Goal: Obtain resource: Download file/media

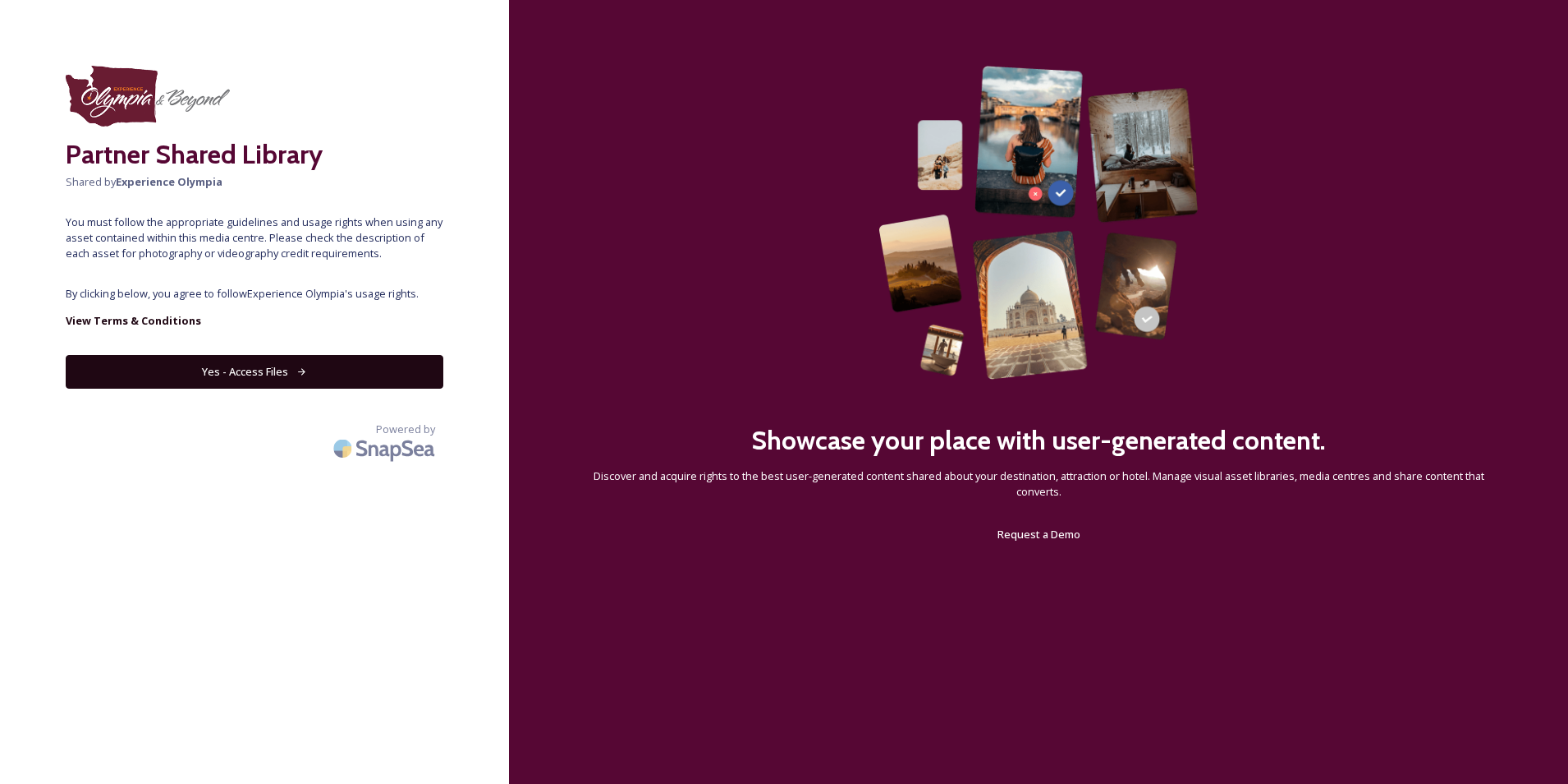
click at [251, 373] on button "Yes - Access Files" at bounding box center [254, 371] width 378 height 34
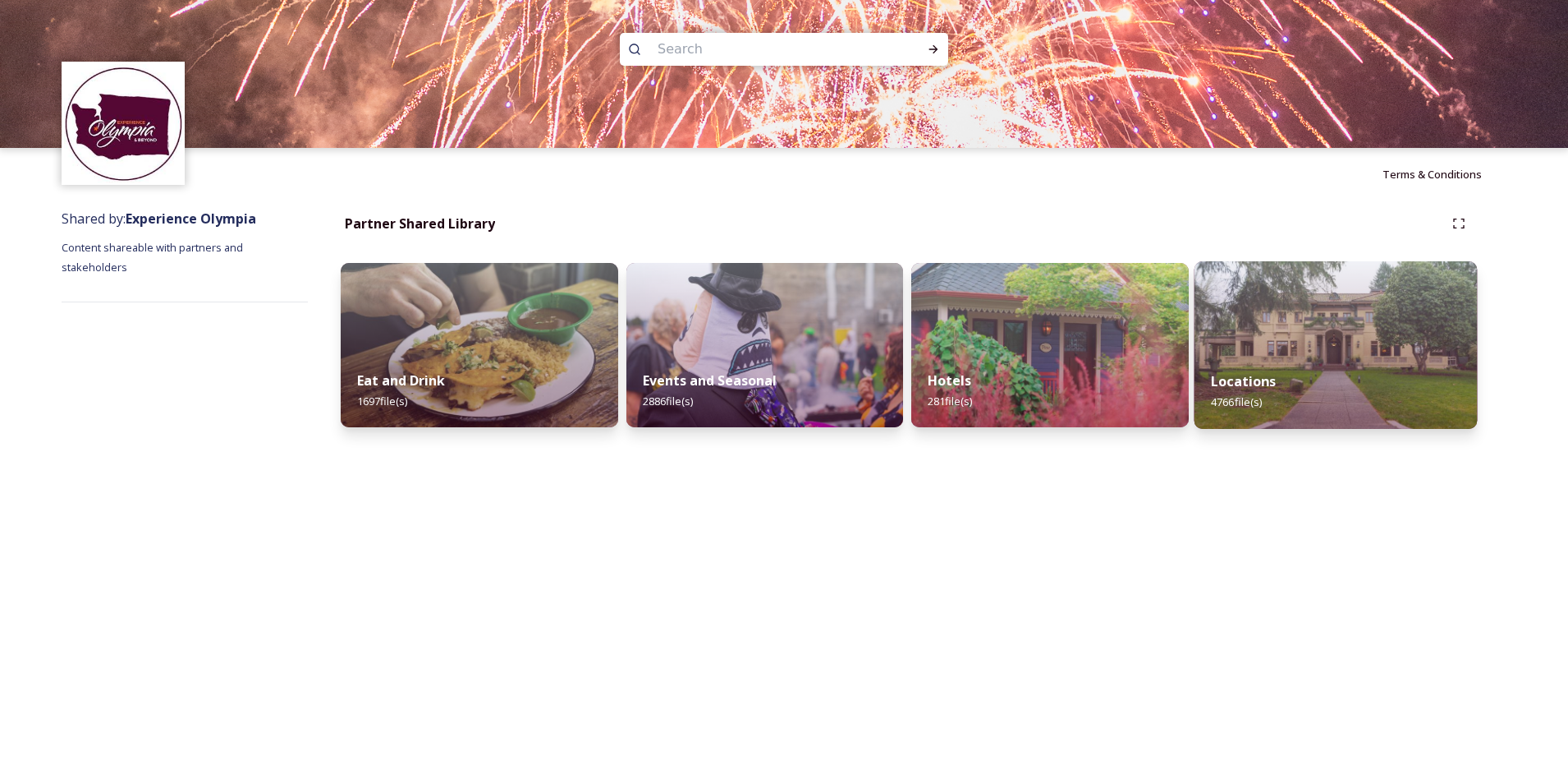
click at [1278, 330] on img at bounding box center [1335, 345] width 283 height 168
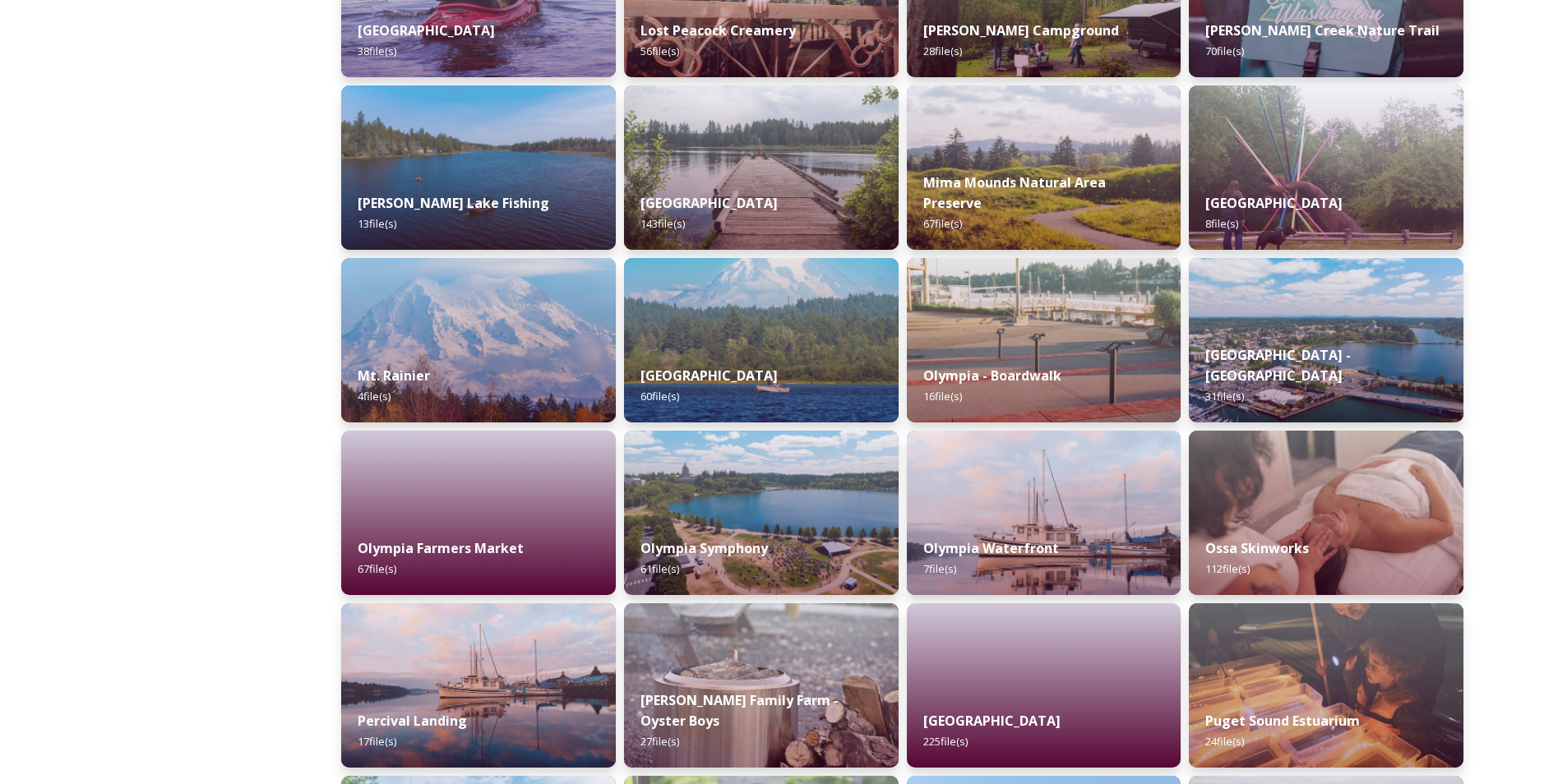
scroll to position [2137, 0]
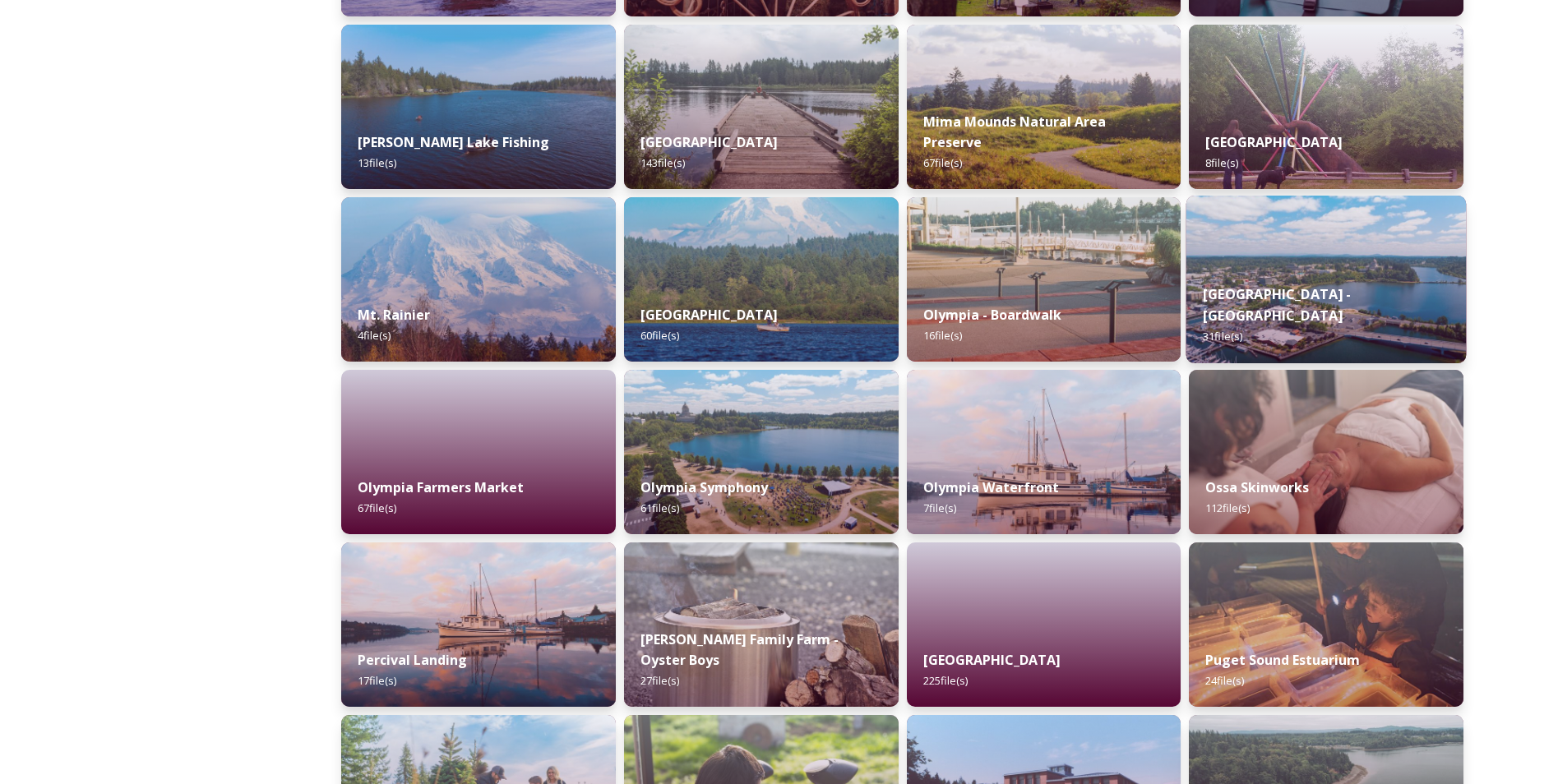
click at [1282, 300] on div "Olympia - Downtown 31 file(s)" at bounding box center [1326, 315] width 279 height 95
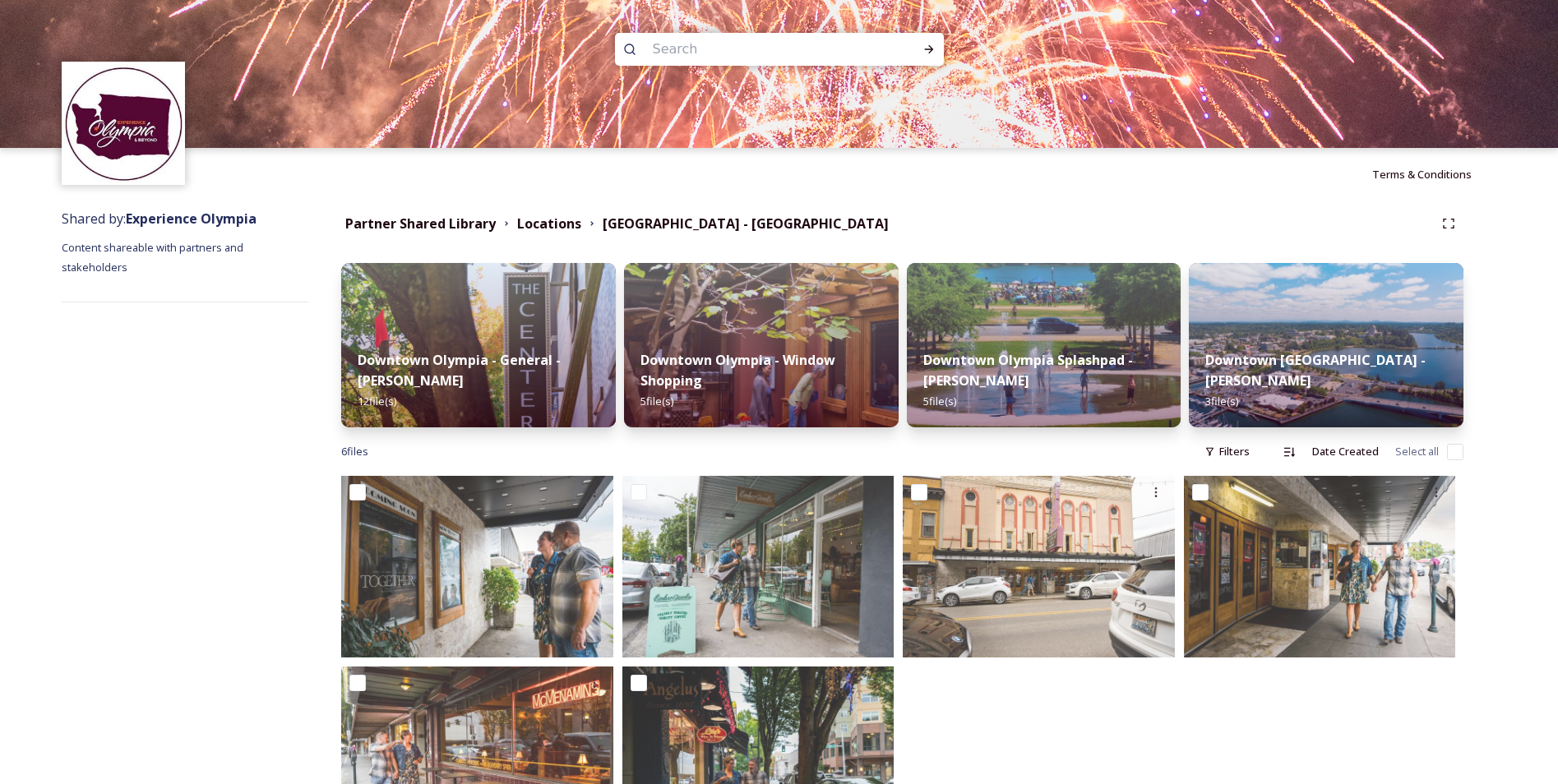
drag, startPoint x: 1313, startPoint y: 359, endPoint x: 1490, endPoint y: 266, distance: 199.9
click at [1490, 266] on div "Partner Shared Library Locations [GEOGRAPHIC_DATA] - [GEOGRAPHIC_DATA] - Genera…" at bounding box center [902, 549] width 1188 height 695
click at [1365, 370] on strong "Downtown [GEOGRAPHIC_DATA] - [PERSON_NAME]" at bounding box center [1315, 370] width 225 height 39
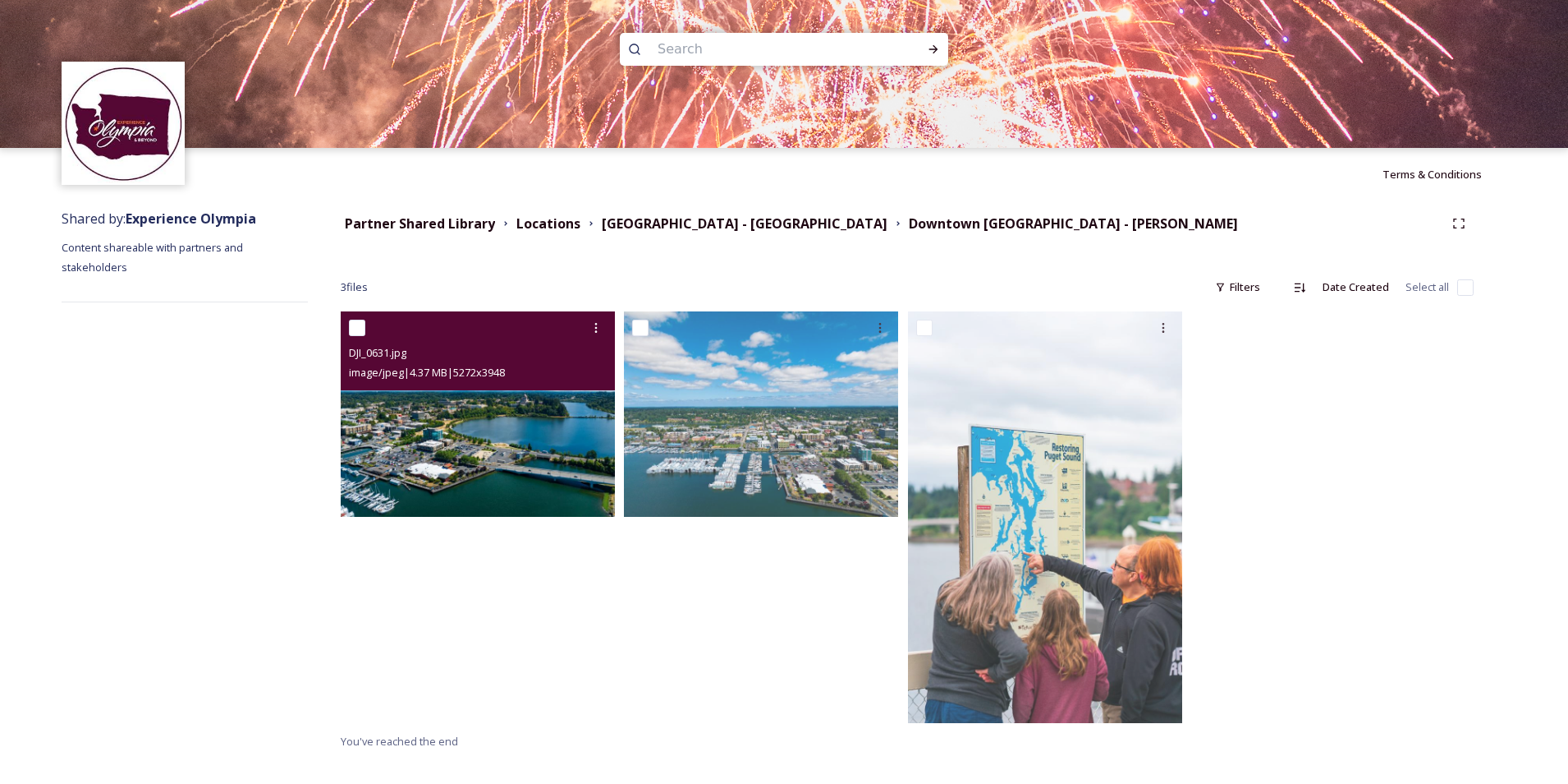
click at [358, 332] on input "checkbox" at bounding box center [358, 328] width 16 height 16
checkbox input "true"
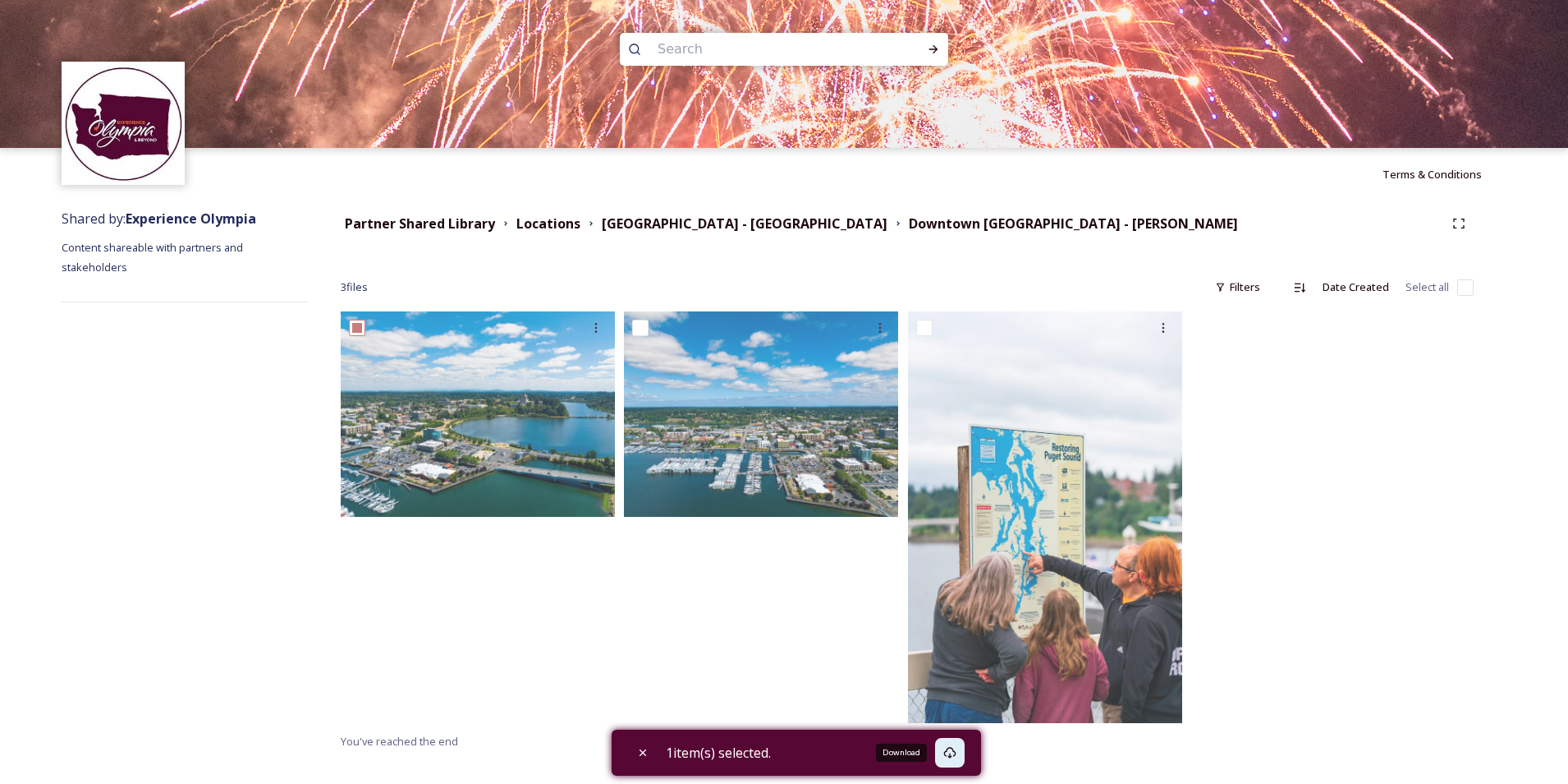
click at [957, 748] on icon at bounding box center [950, 752] width 13 height 13
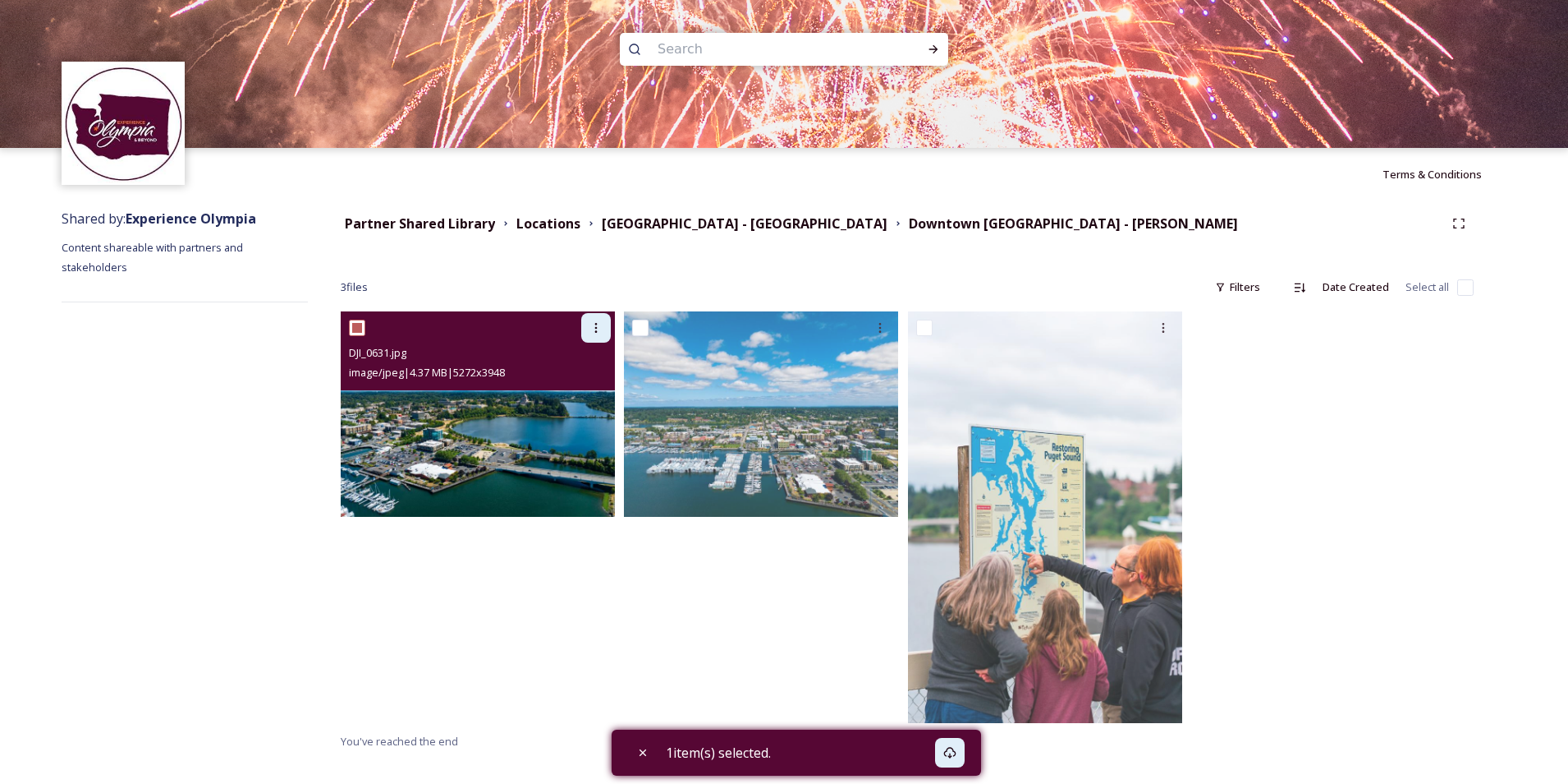
click at [597, 334] on icon at bounding box center [596, 328] width 13 height 13
click at [577, 369] on span "View File" at bounding box center [573, 363] width 43 height 16
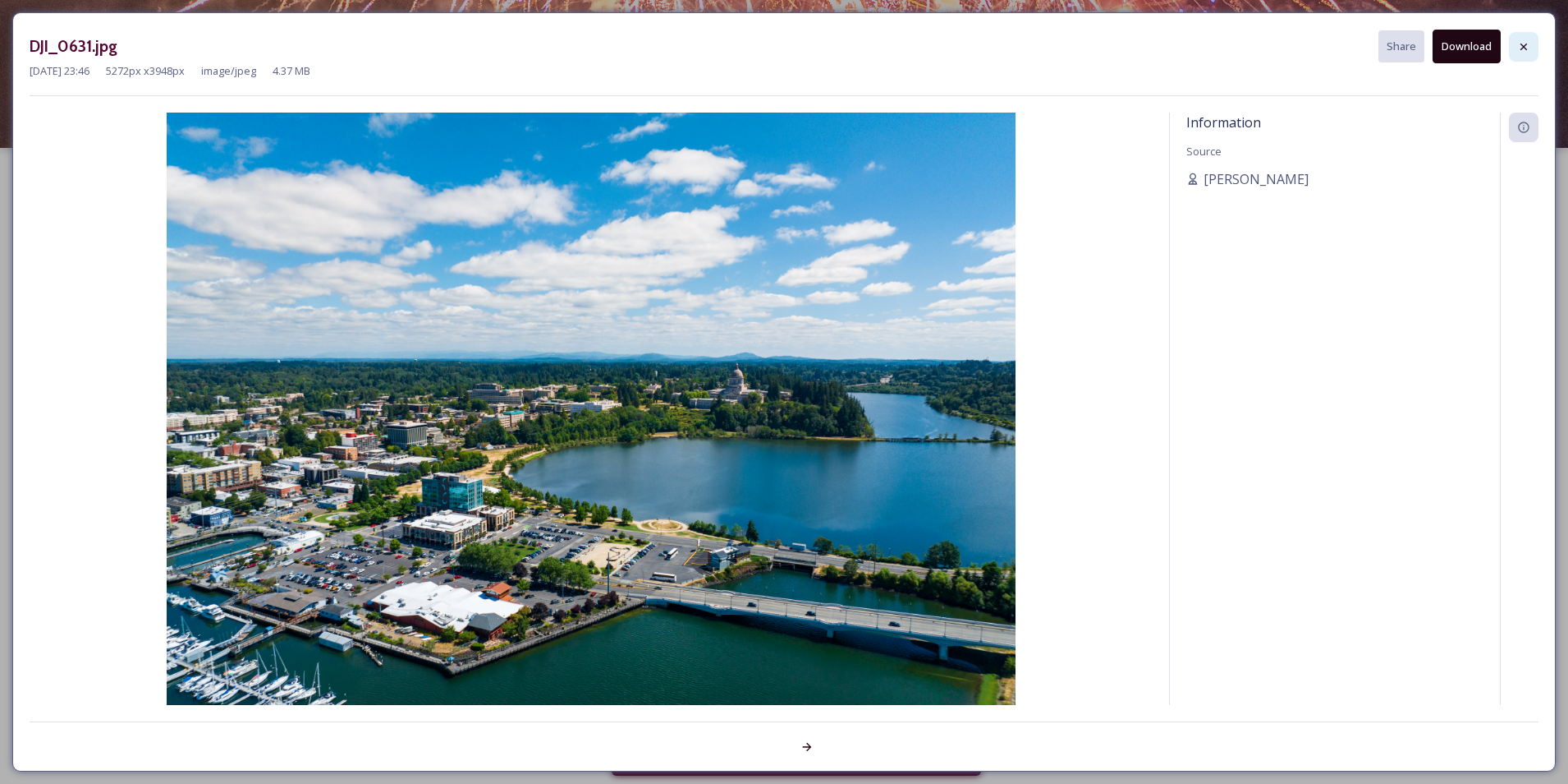
click at [1521, 48] on icon at bounding box center [1523, 46] width 6 height 6
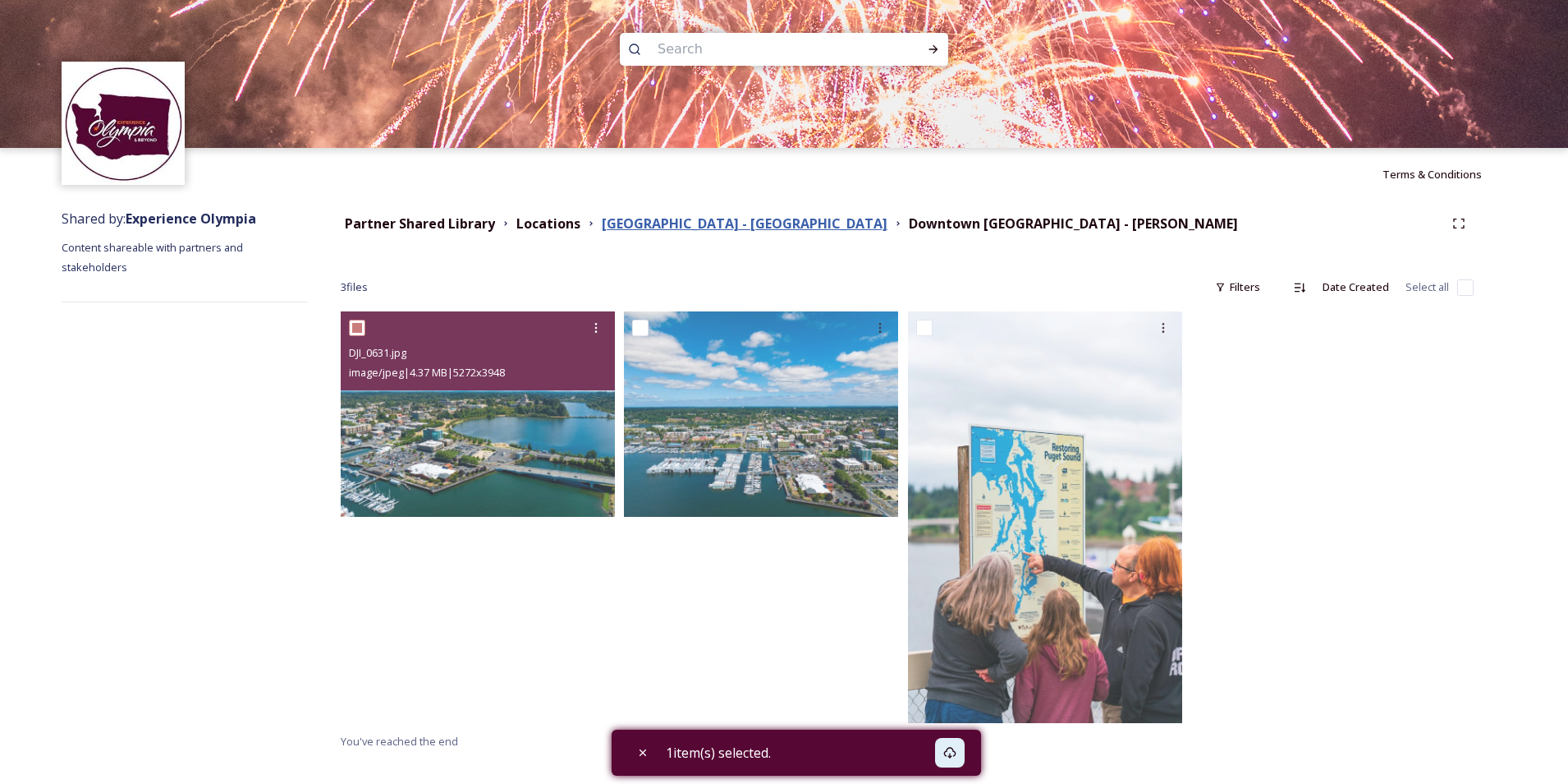
click at [703, 225] on strong "[GEOGRAPHIC_DATA] - [GEOGRAPHIC_DATA]" at bounding box center [744, 224] width 286 height 18
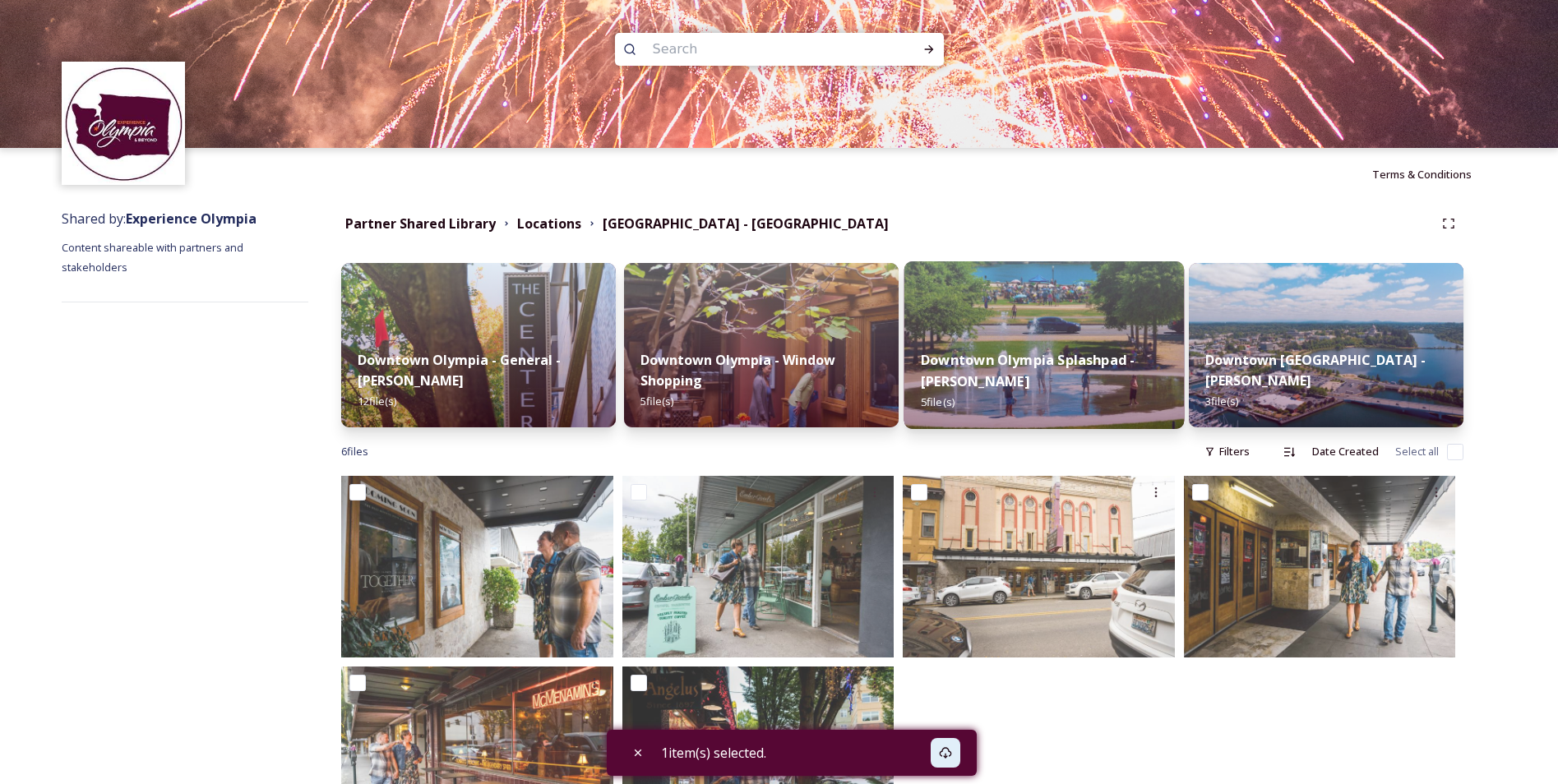
click at [1000, 359] on strong "Downtown Olympia Splashpad - [PERSON_NAME]" at bounding box center [1027, 370] width 214 height 39
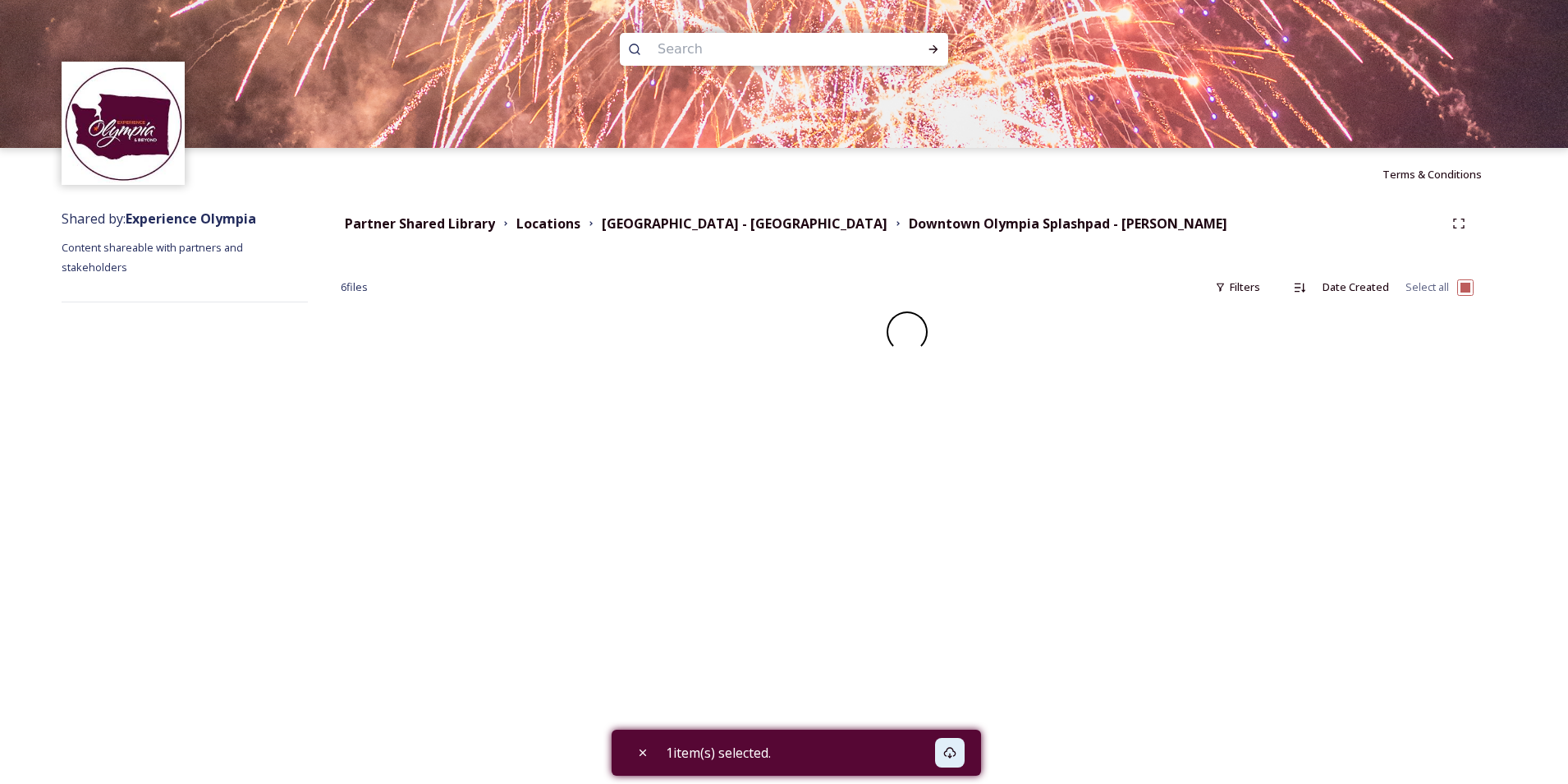
checkbox input "false"
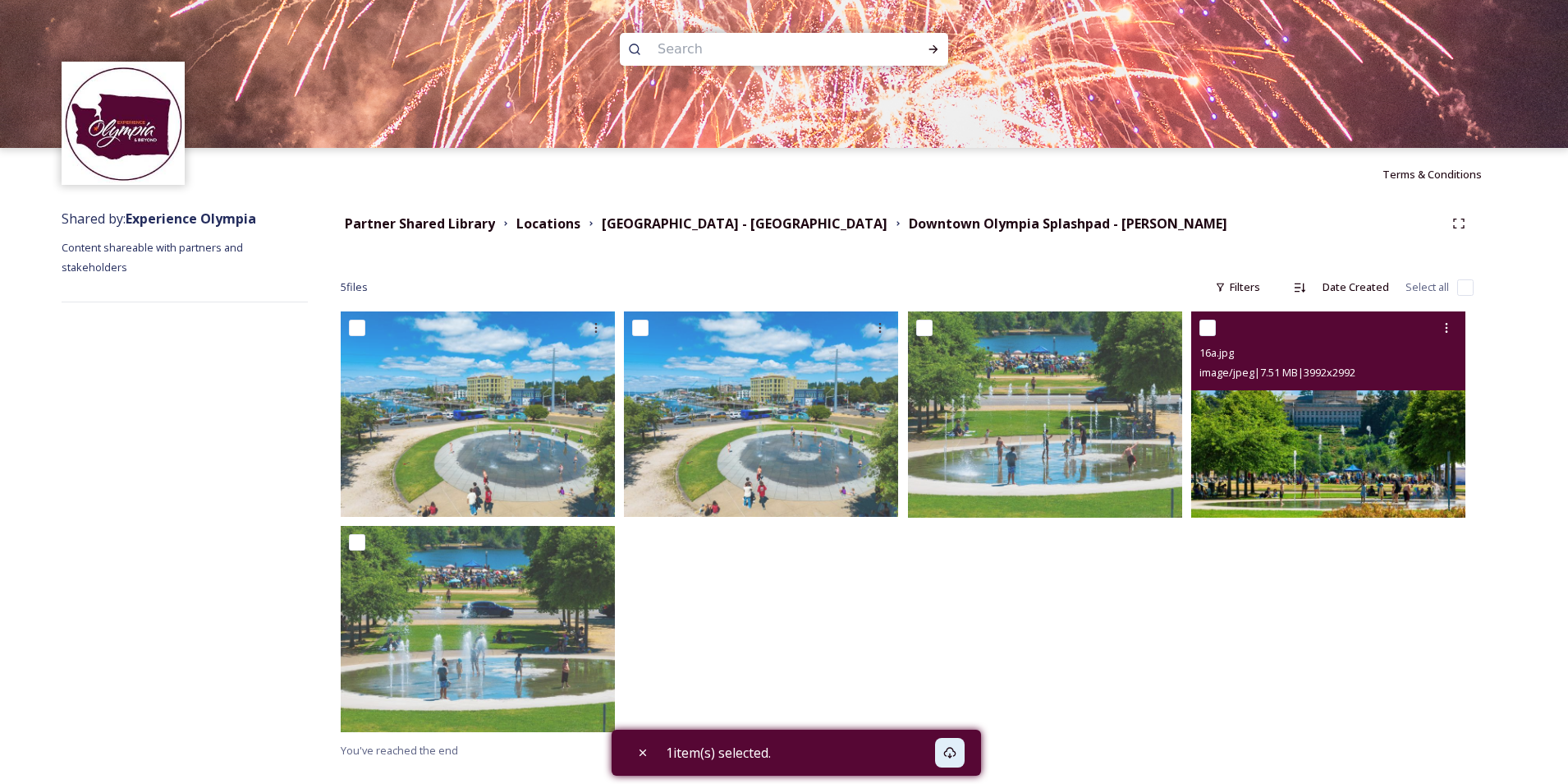
click at [1213, 330] on input "checkbox" at bounding box center [1208, 328] width 16 height 16
checkbox input "true"
click at [1446, 329] on icon at bounding box center [1447, 328] width 13 height 13
click at [1419, 399] on span "Download" at bounding box center [1428, 395] width 50 height 16
click at [1315, 357] on div "16a.jpg" at bounding box center [1330, 352] width 262 height 20
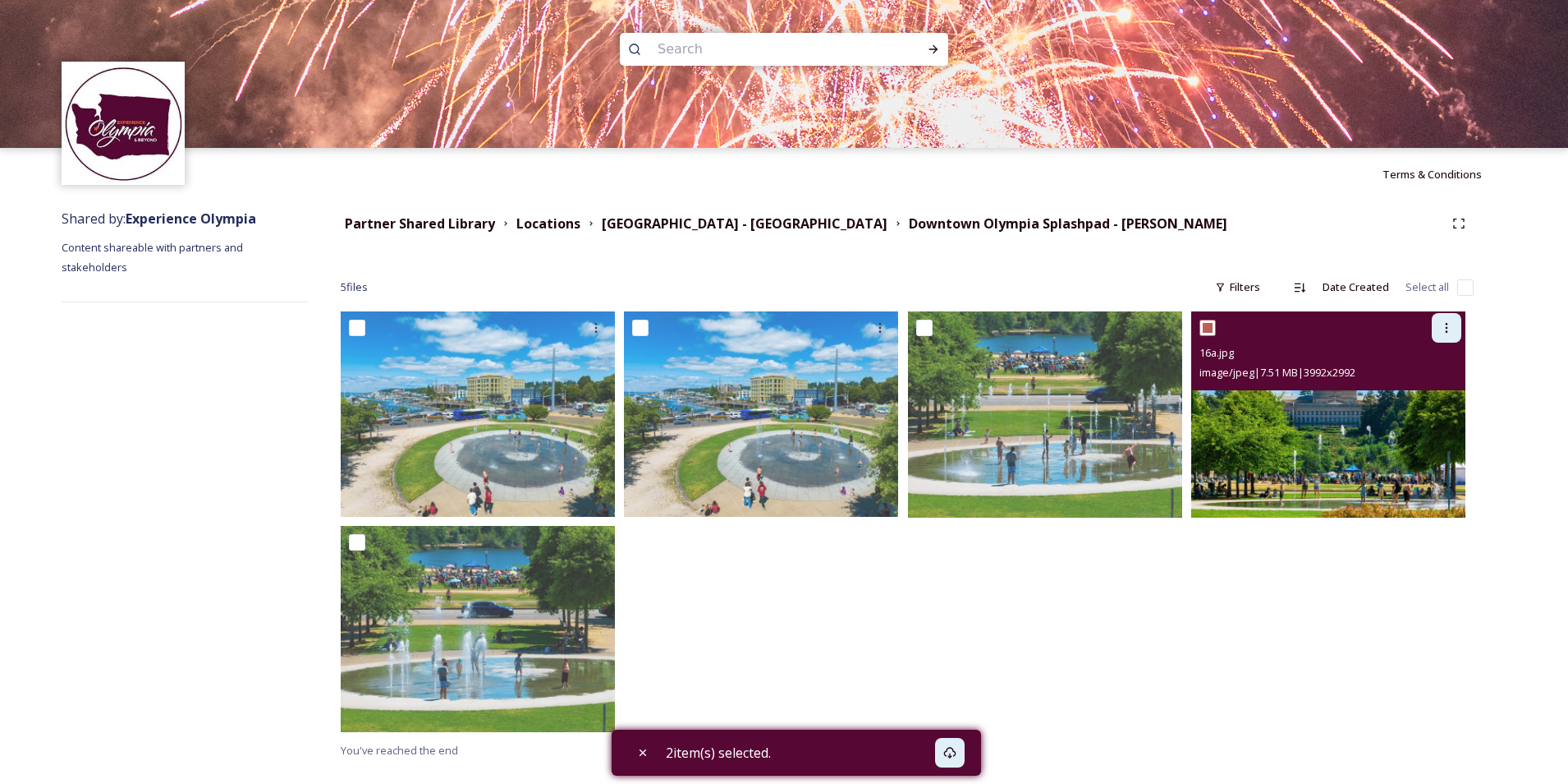
click at [1444, 334] on icon at bounding box center [1447, 328] width 13 height 13
click at [1438, 395] on span "Download" at bounding box center [1428, 395] width 50 height 16
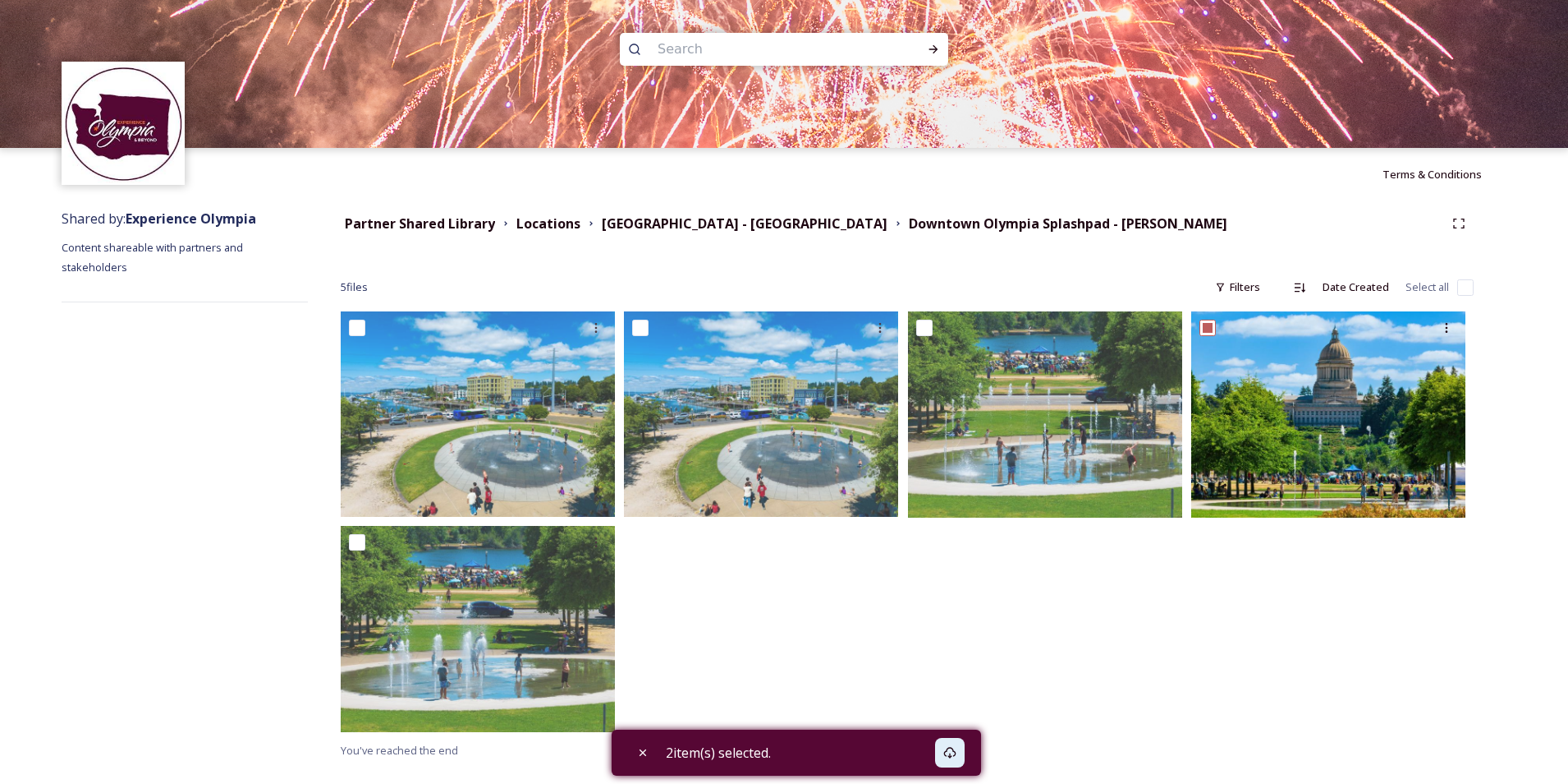
click at [1043, 562] on div at bounding box center [1050, 525] width 283 height 428
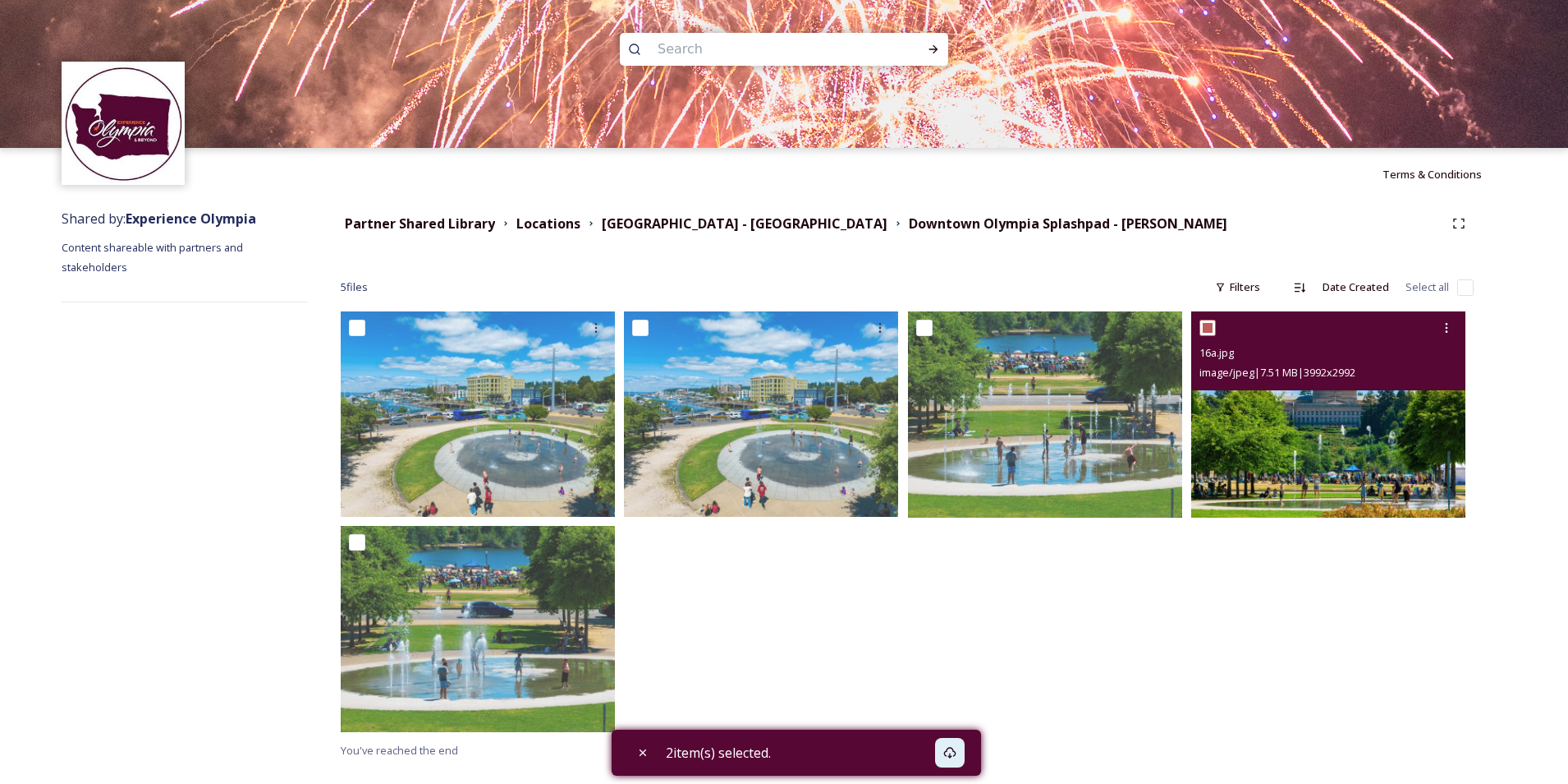
click at [1315, 435] on img at bounding box center [1328, 414] width 275 height 206
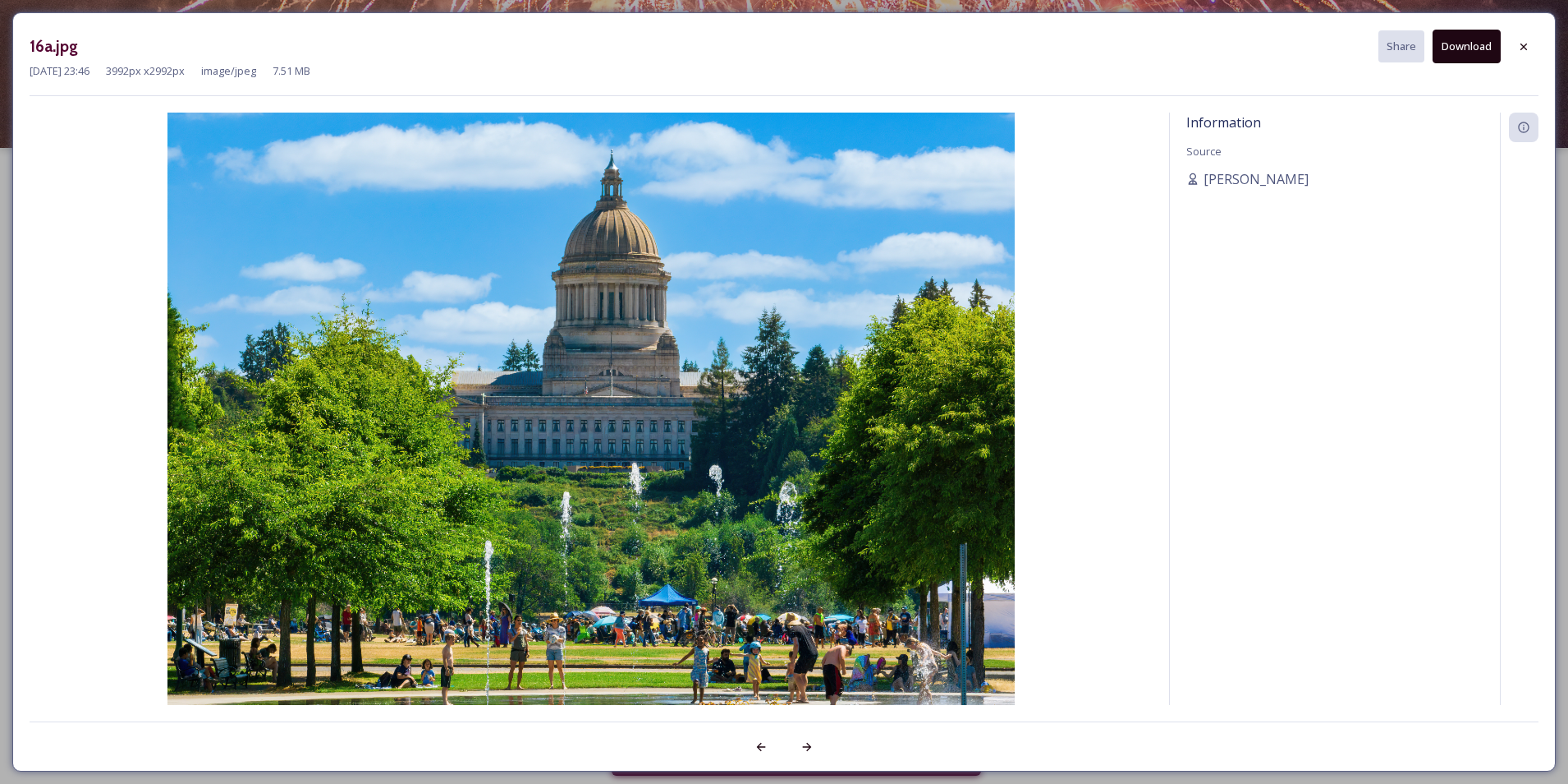
click at [1459, 46] on button "Download" at bounding box center [1467, 46] width 68 height 34
click at [1525, 43] on icon at bounding box center [1524, 47] width 13 height 13
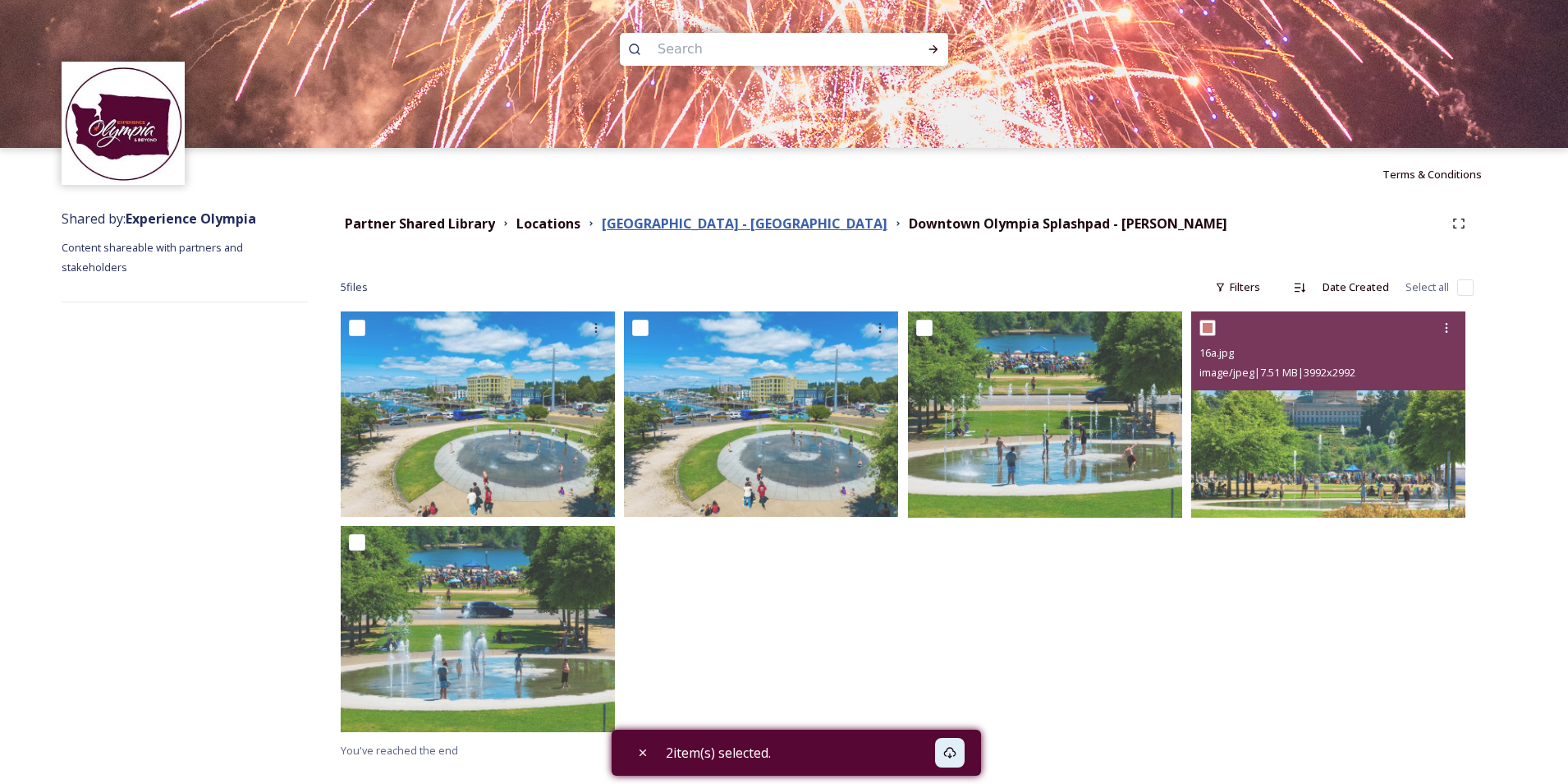
click at [721, 226] on strong "[GEOGRAPHIC_DATA] - [GEOGRAPHIC_DATA]" at bounding box center [744, 224] width 286 height 18
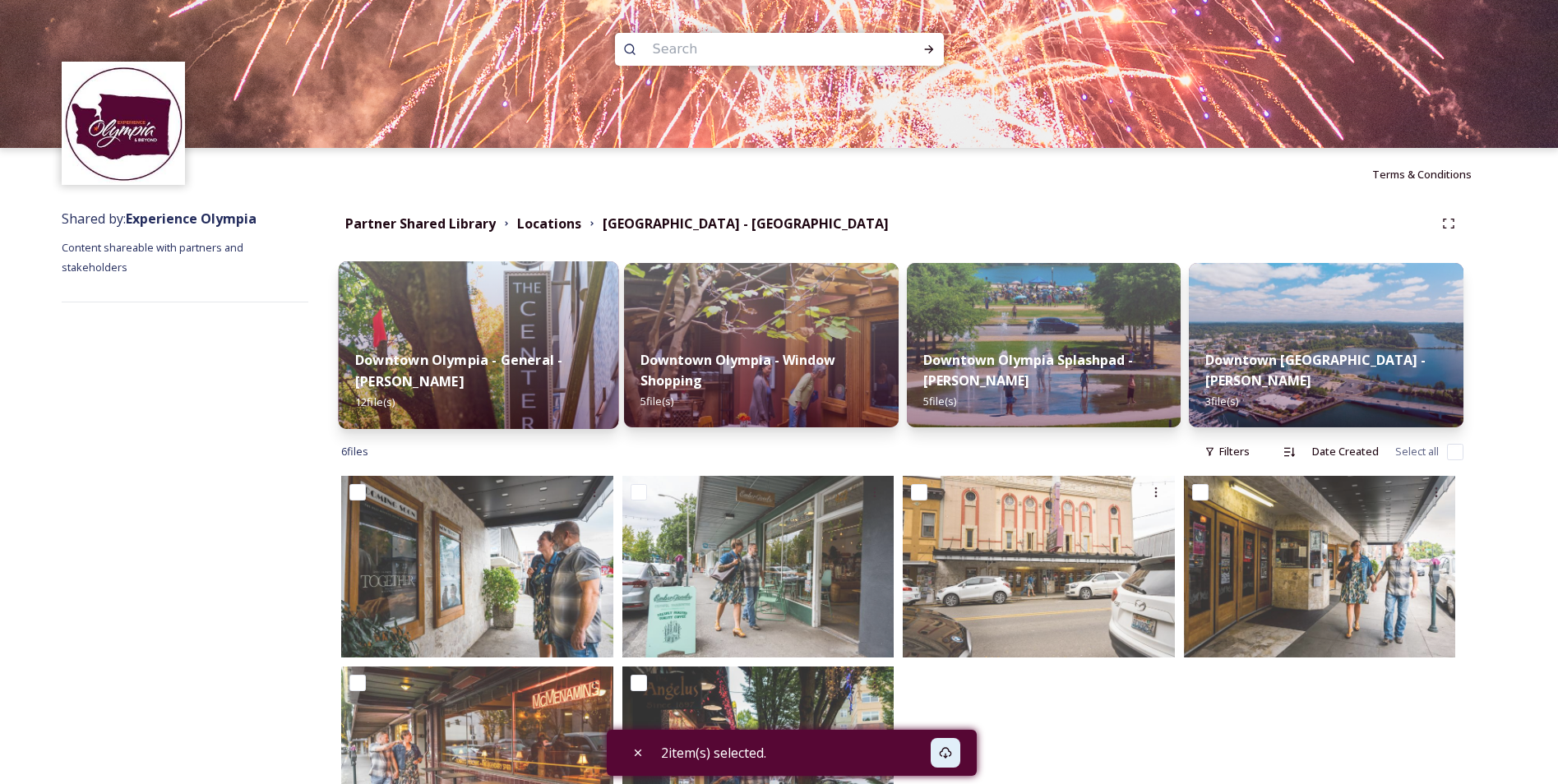
click at [502, 361] on strong "Downtown Olympia - General - [PERSON_NAME]" at bounding box center [458, 370] width 207 height 39
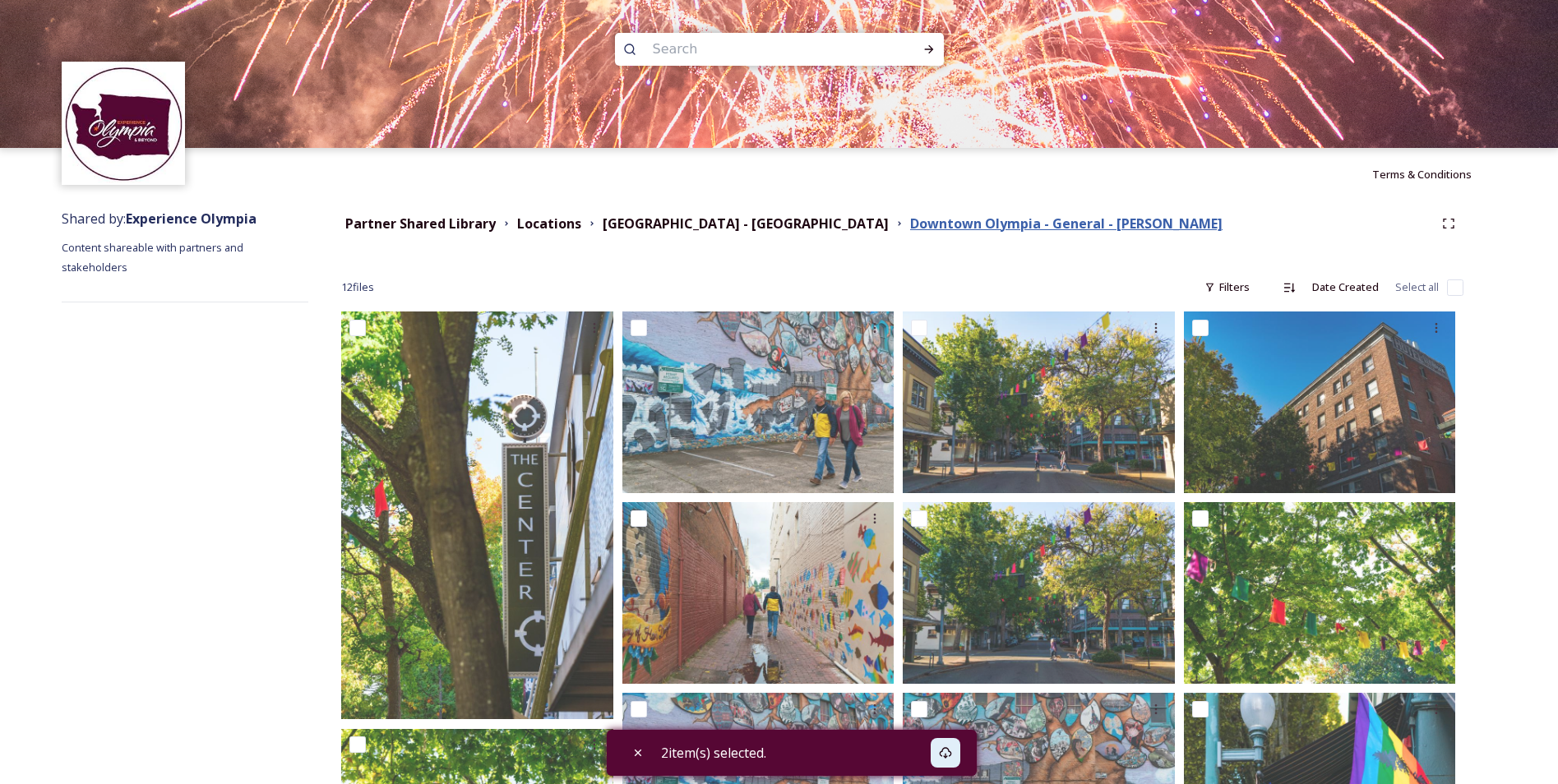
click at [911, 223] on strong "Downtown Olympia - General - [PERSON_NAME]" at bounding box center [1067, 224] width 312 height 18
click at [696, 221] on strong "[GEOGRAPHIC_DATA] - [GEOGRAPHIC_DATA]" at bounding box center [745, 224] width 286 height 18
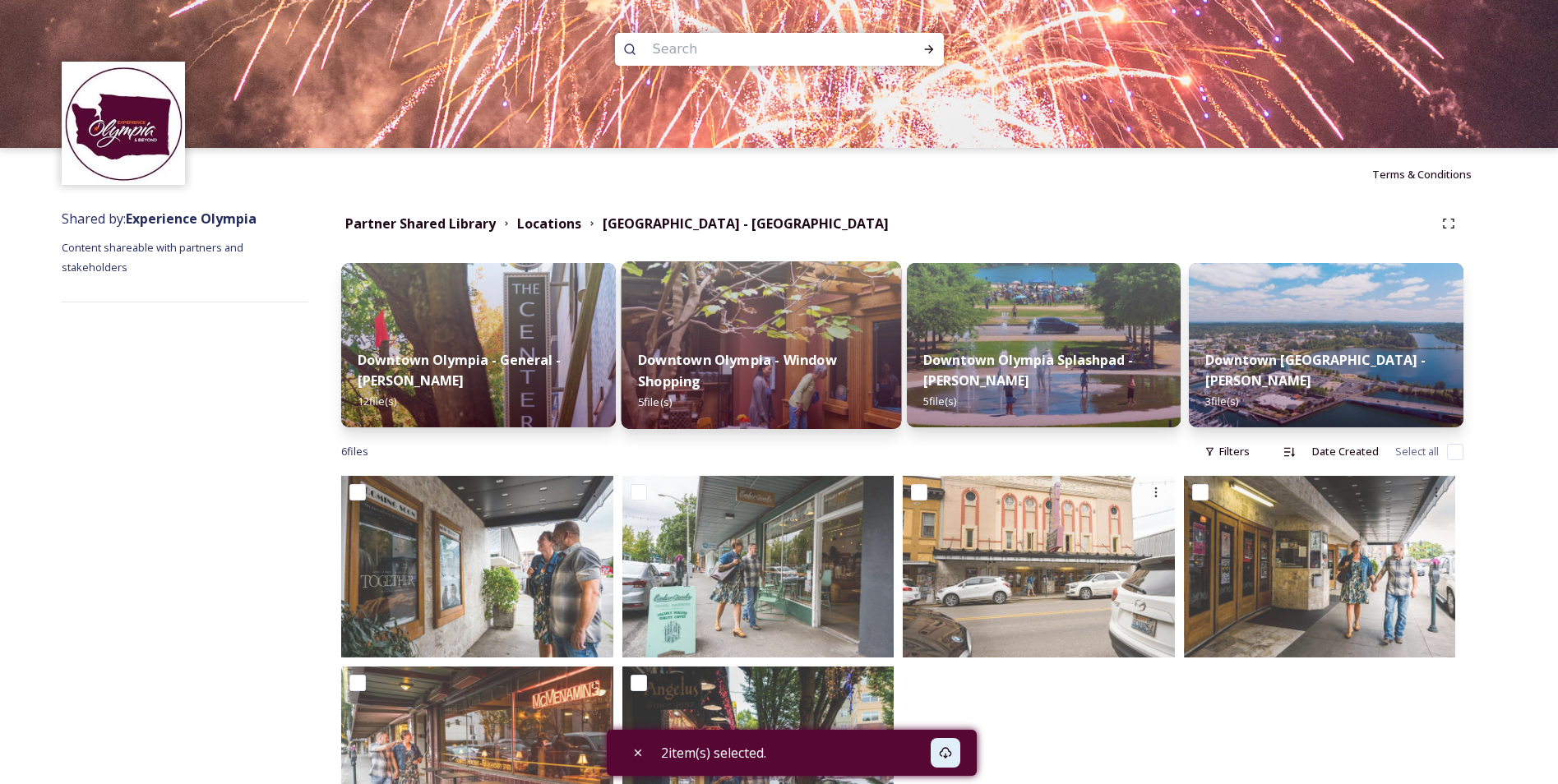
click at [798, 353] on strong "Downtown Olympia - Window Shopping" at bounding box center [738, 370] width 199 height 39
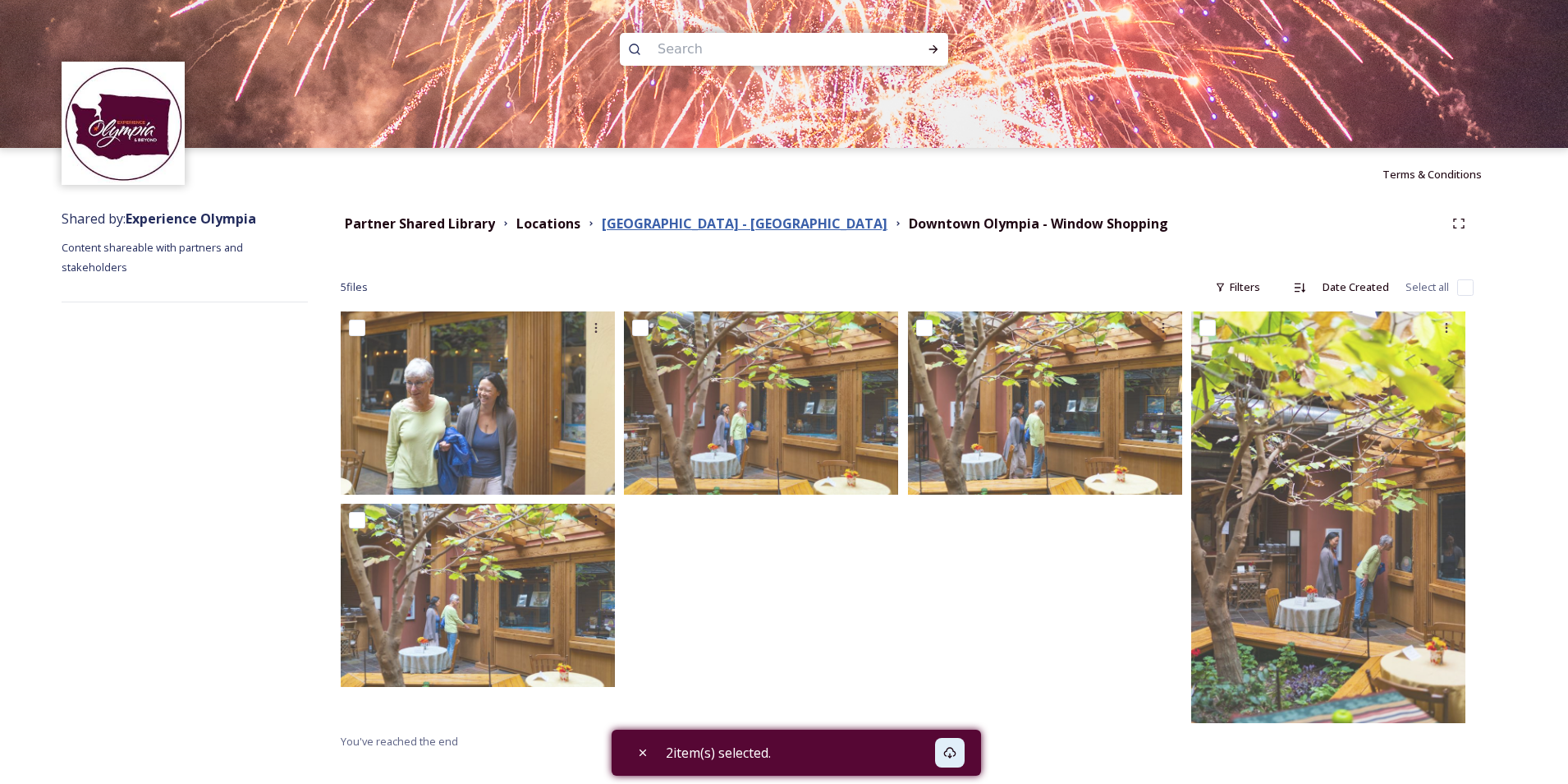
click at [673, 229] on strong "[GEOGRAPHIC_DATA] - [GEOGRAPHIC_DATA]" at bounding box center [744, 224] width 286 height 18
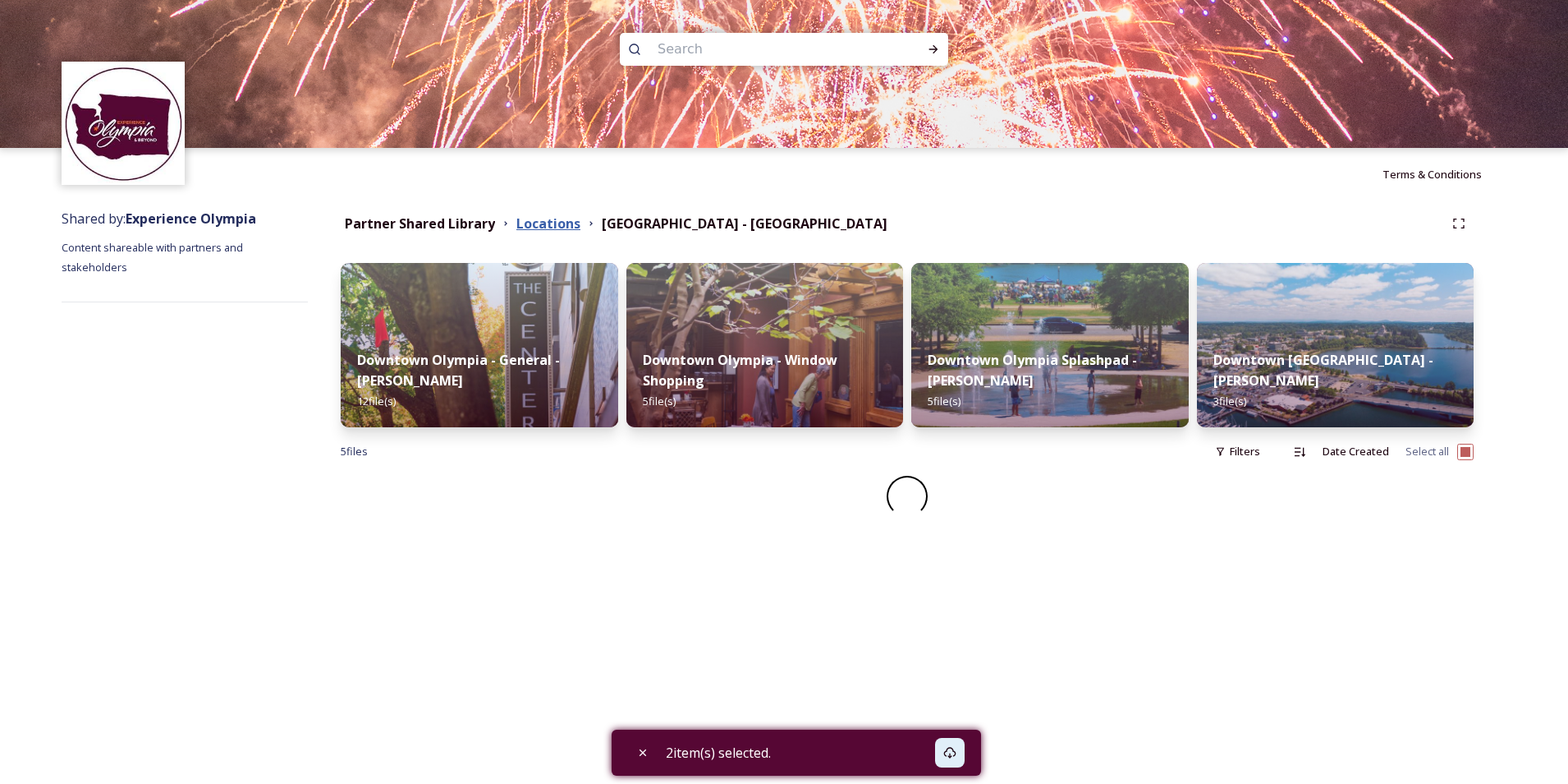
click at [547, 224] on strong "Locations" at bounding box center [548, 224] width 64 height 18
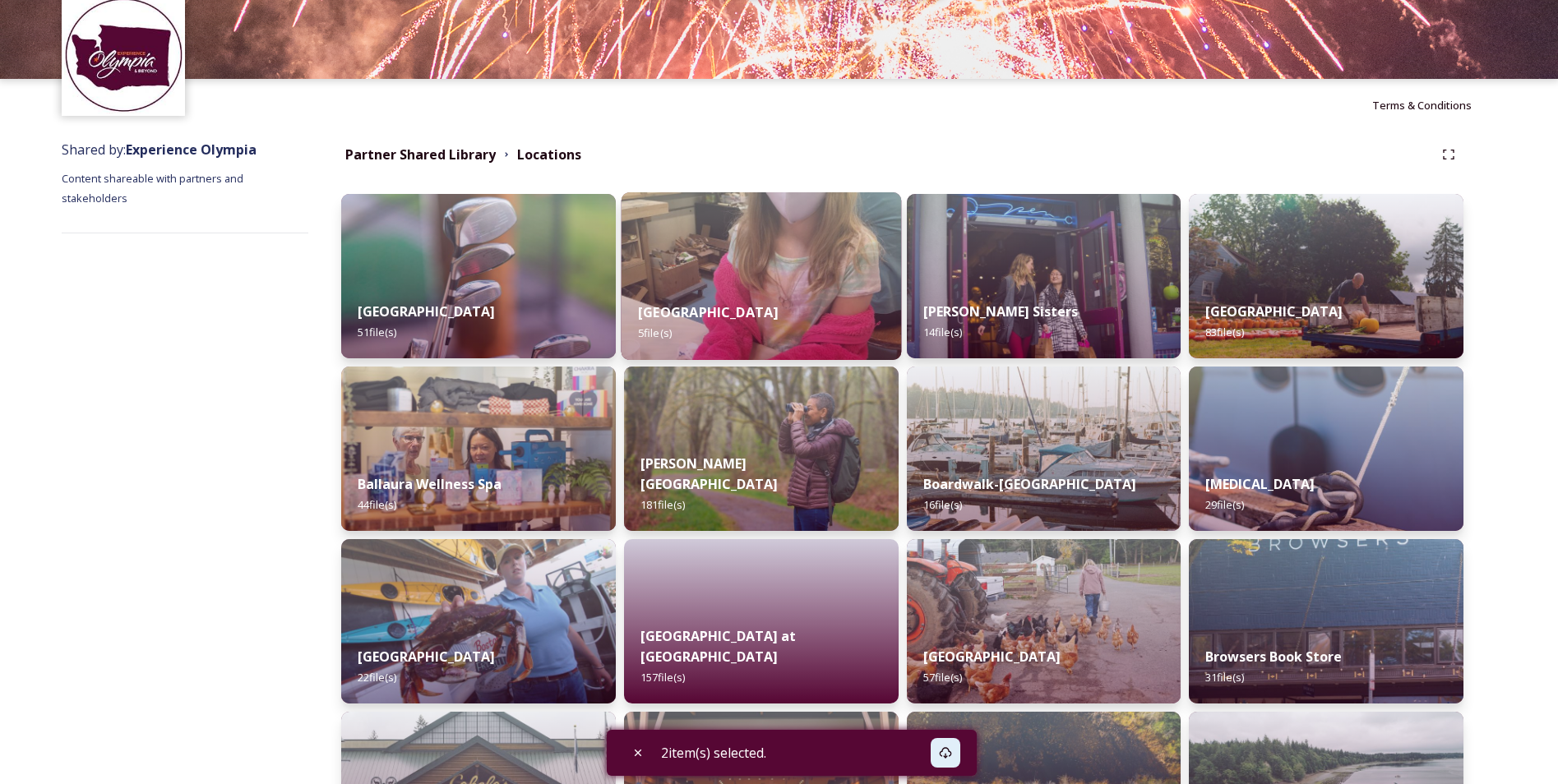
scroll to position [164, 0]
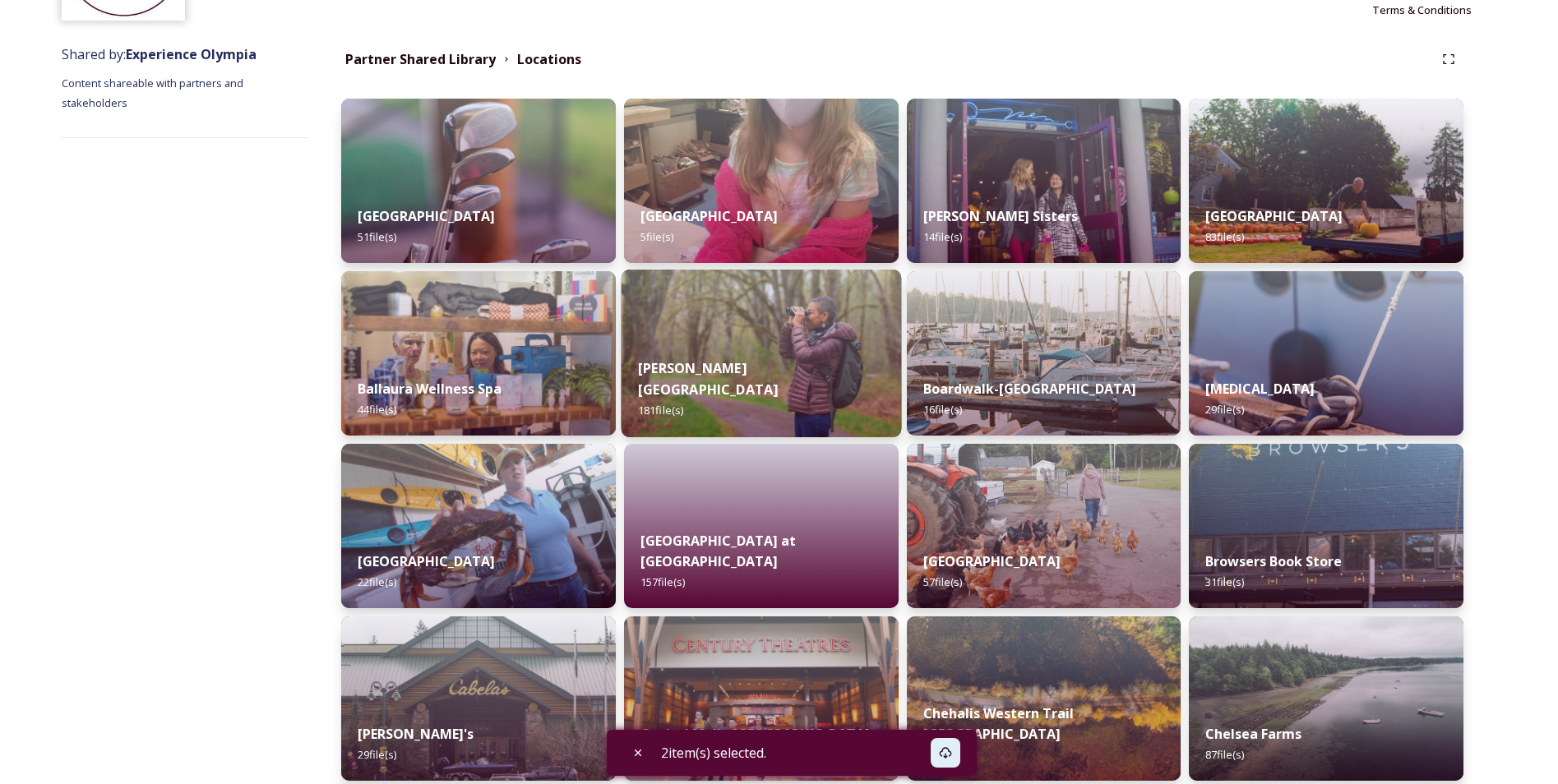
click at [778, 369] on strong "[PERSON_NAME] [GEOGRAPHIC_DATA]" at bounding box center [708, 378] width 140 height 39
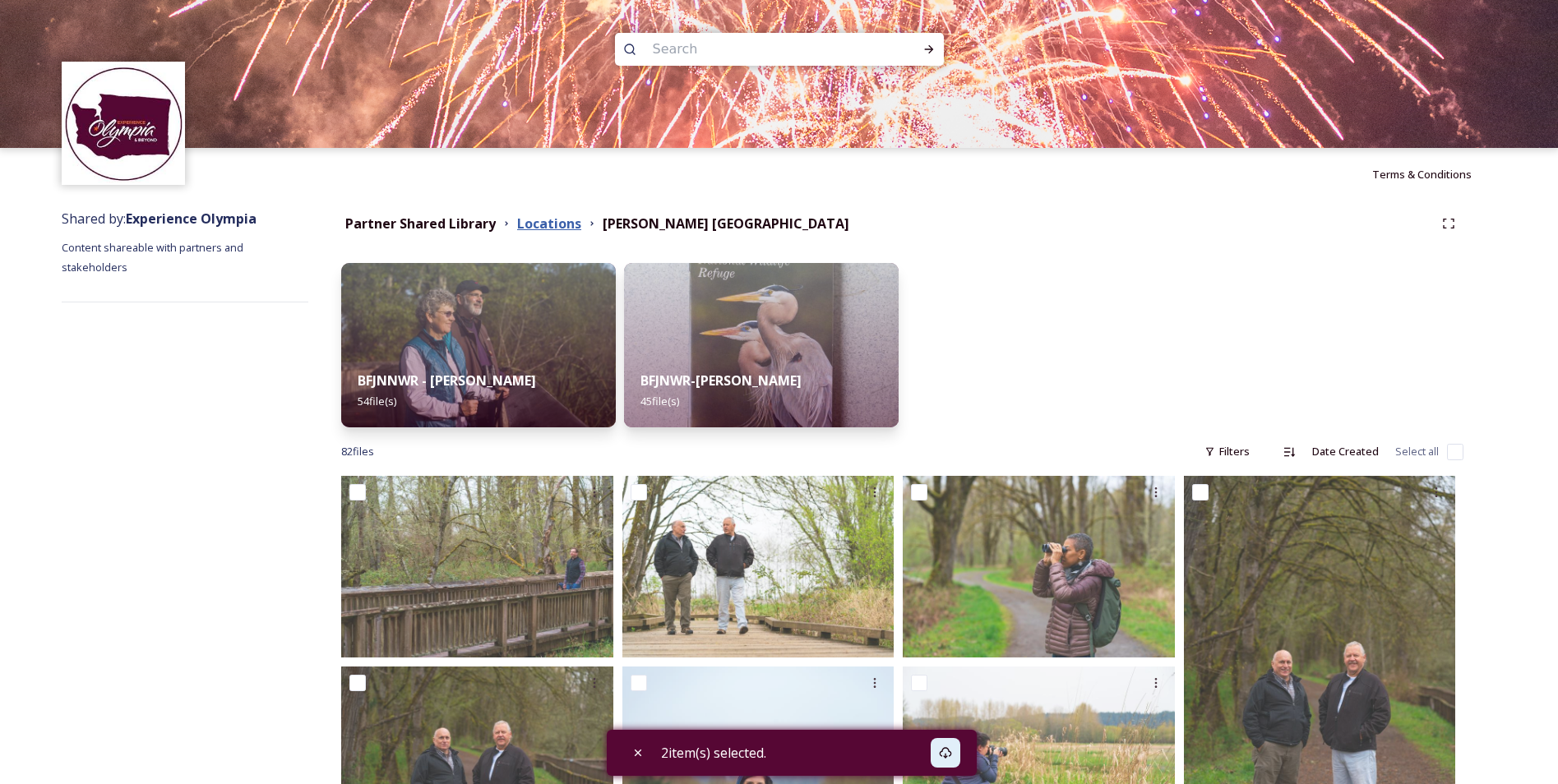
click at [546, 226] on strong "Locations" at bounding box center [549, 224] width 64 height 18
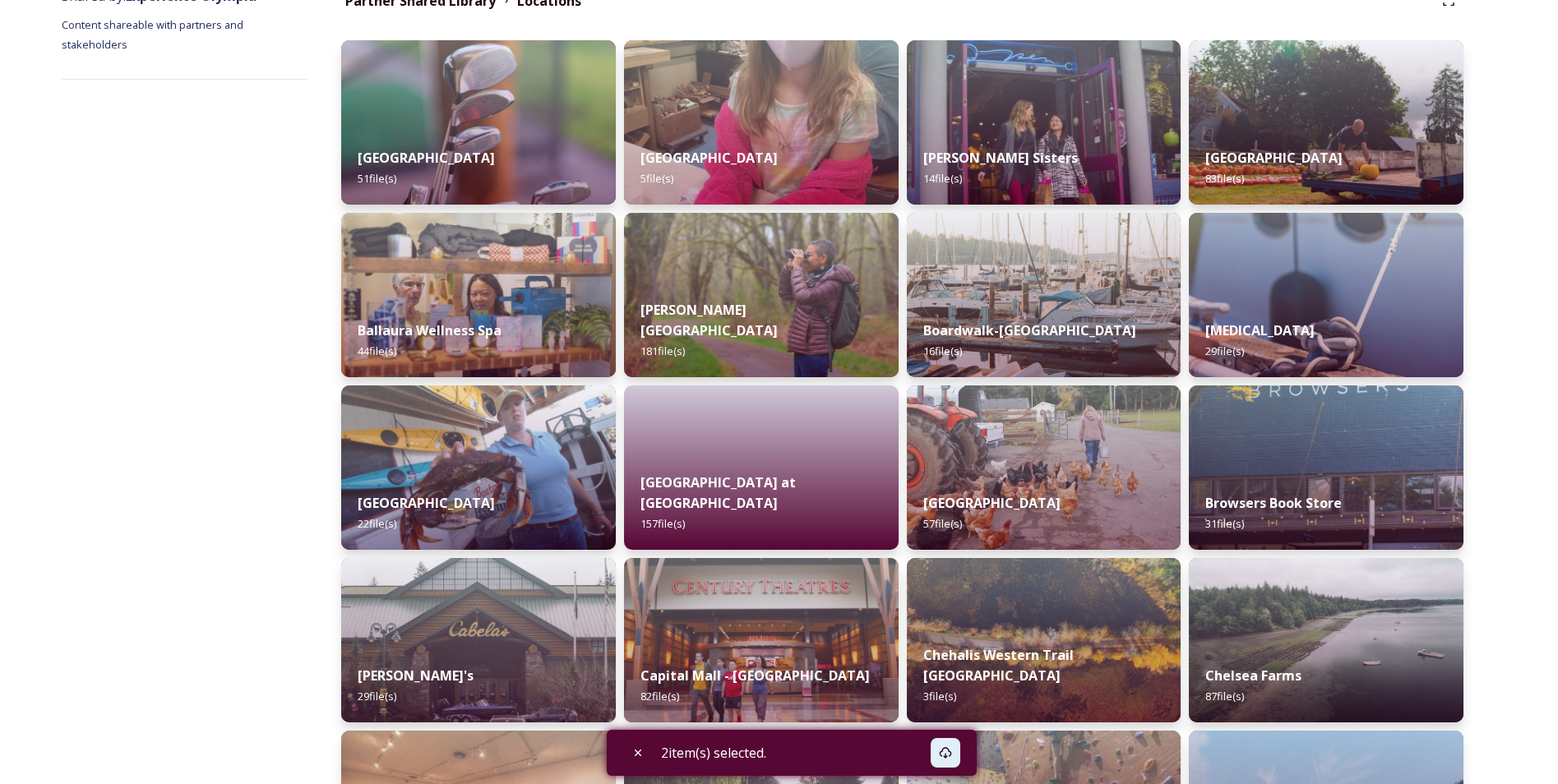
scroll to position [246, 0]
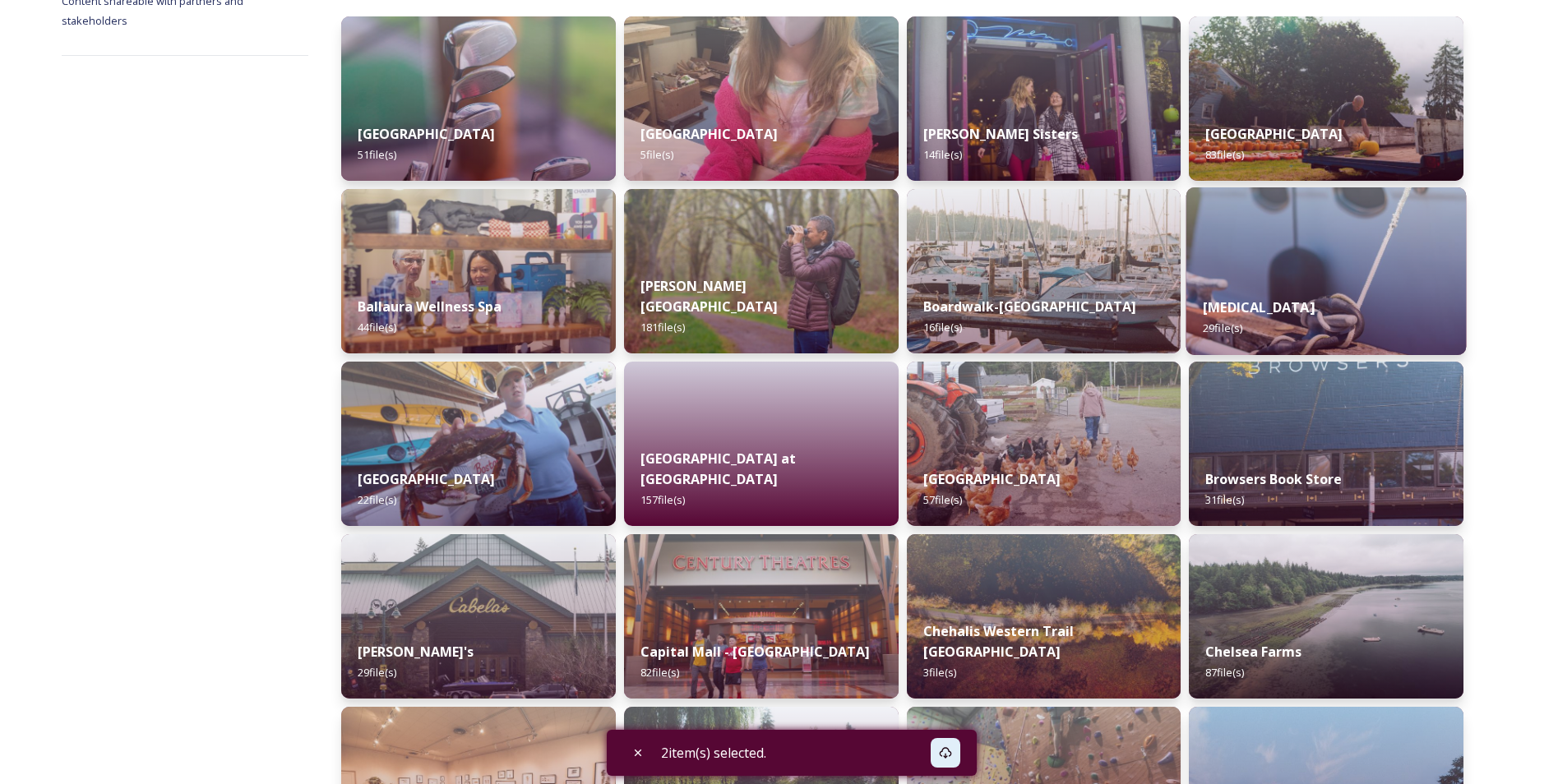
click at [1254, 265] on img at bounding box center [1326, 271] width 279 height 168
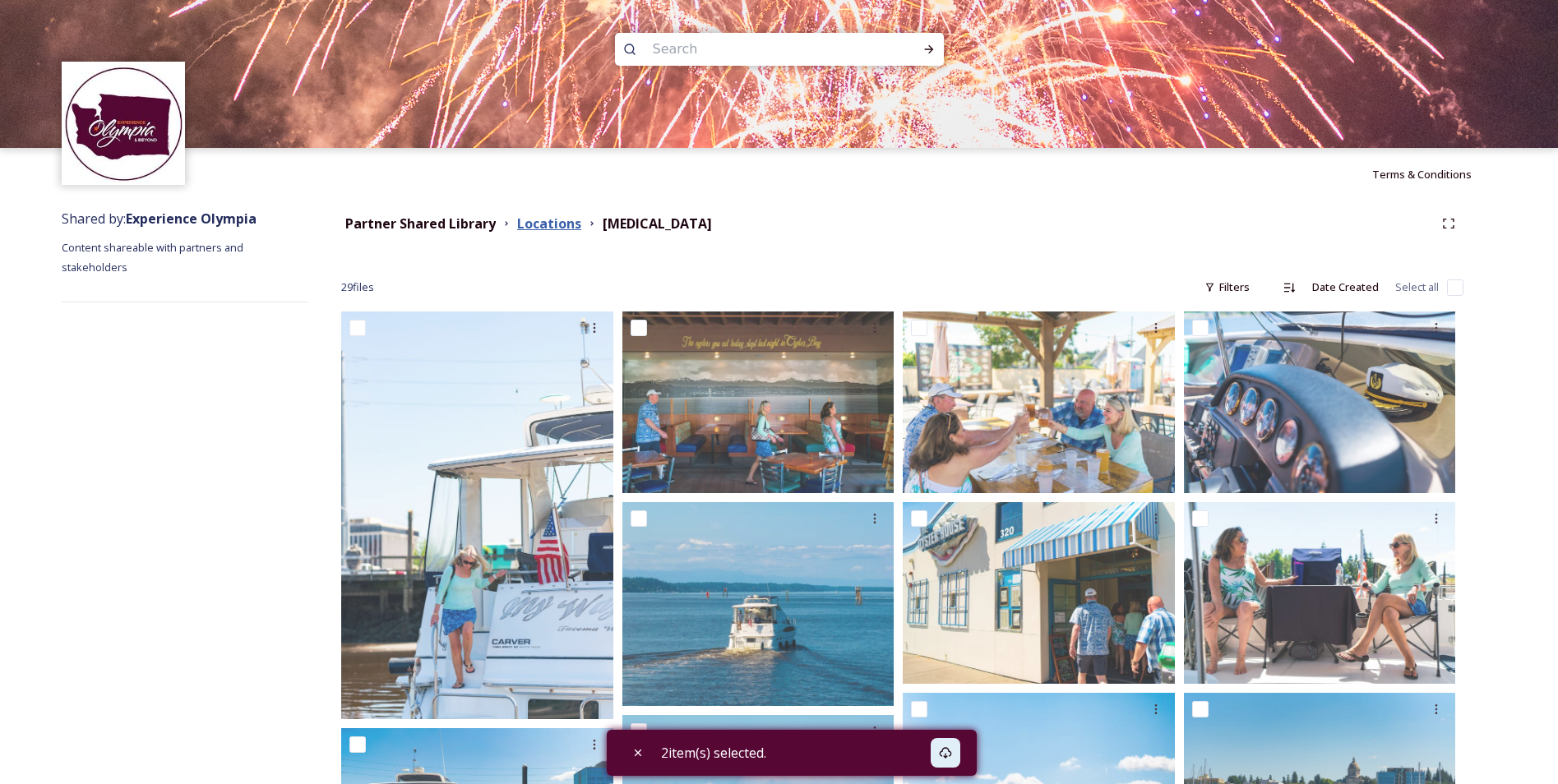
click at [539, 223] on strong "Locations" at bounding box center [549, 224] width 64 height 18
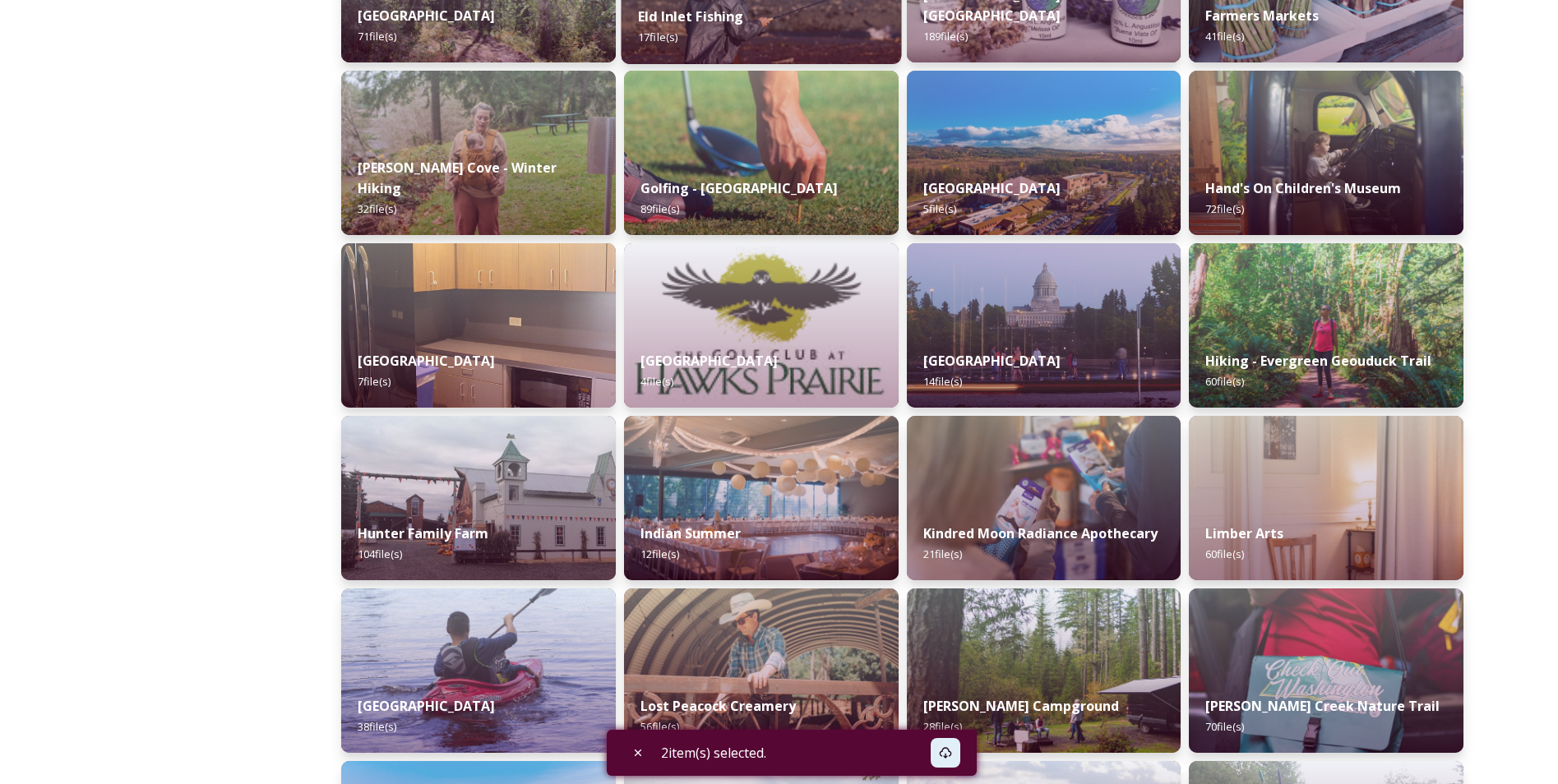
scroll to position [1561, 0]
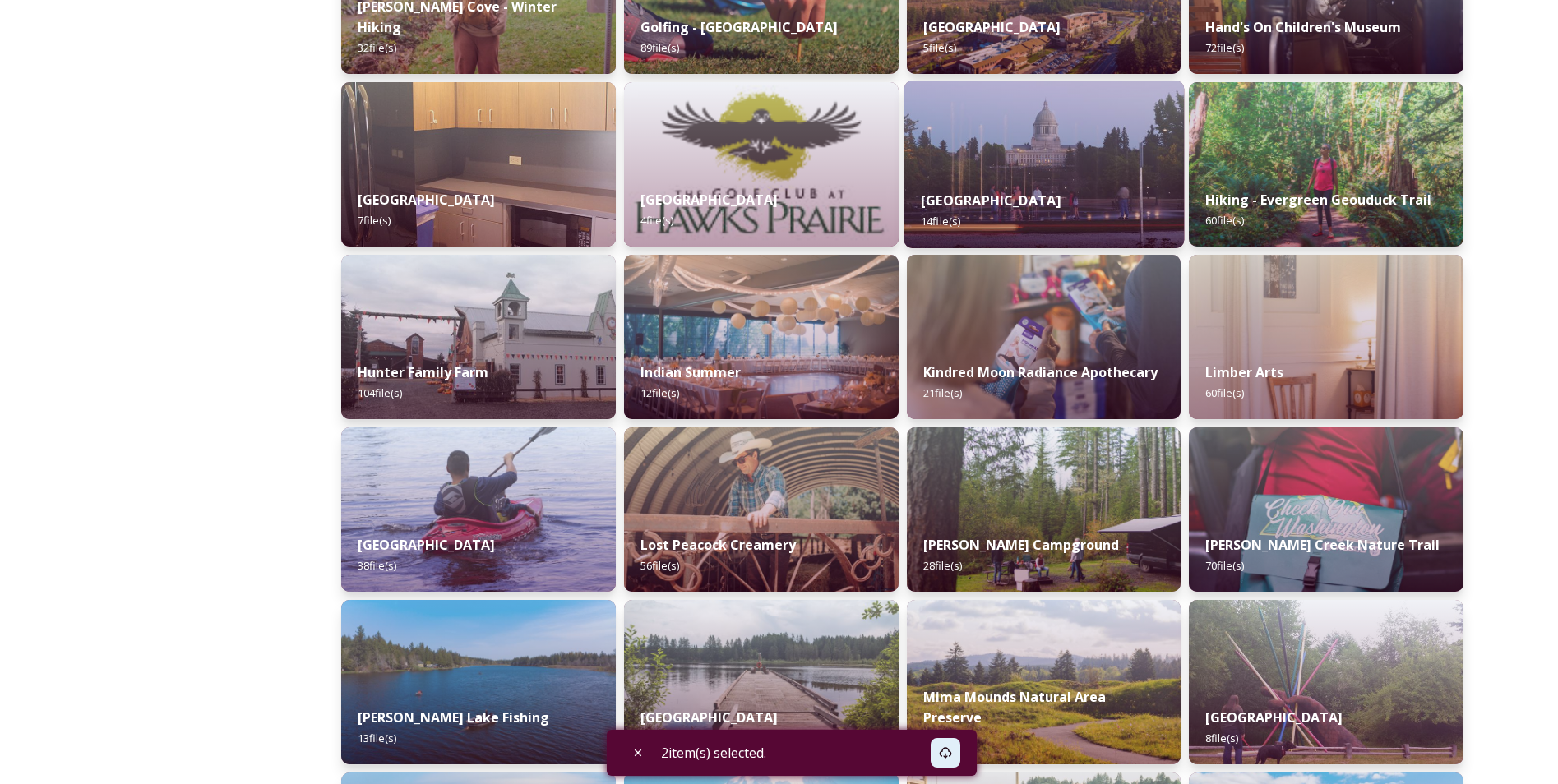
click at [1045, 163] on img at bounding box center [1043, 164] width 279 height 168
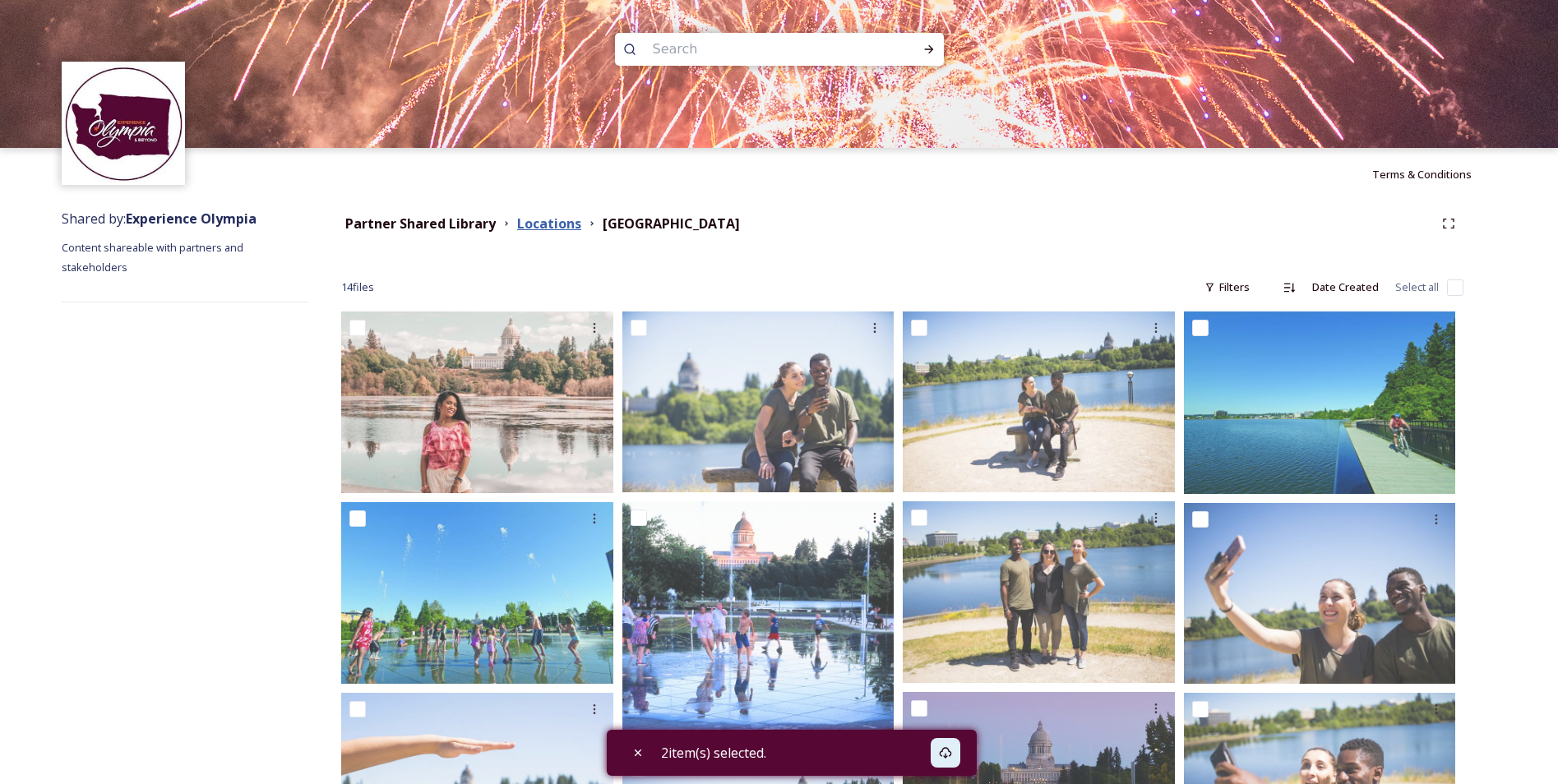
click at [565, 219] on strong "Locations" at bounding box center [549, 224] width 64 height 18
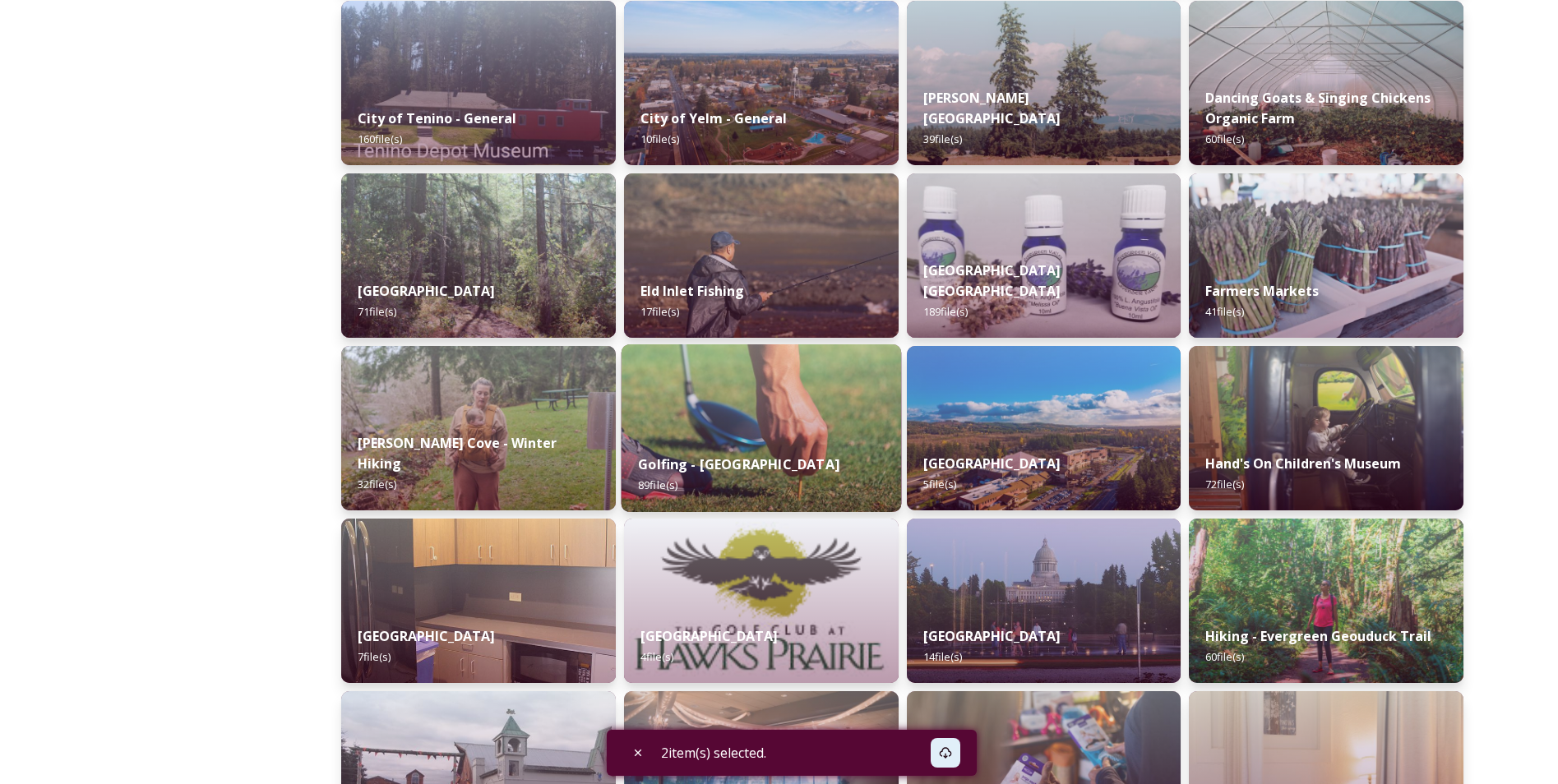
scroll to position [1232, 0]
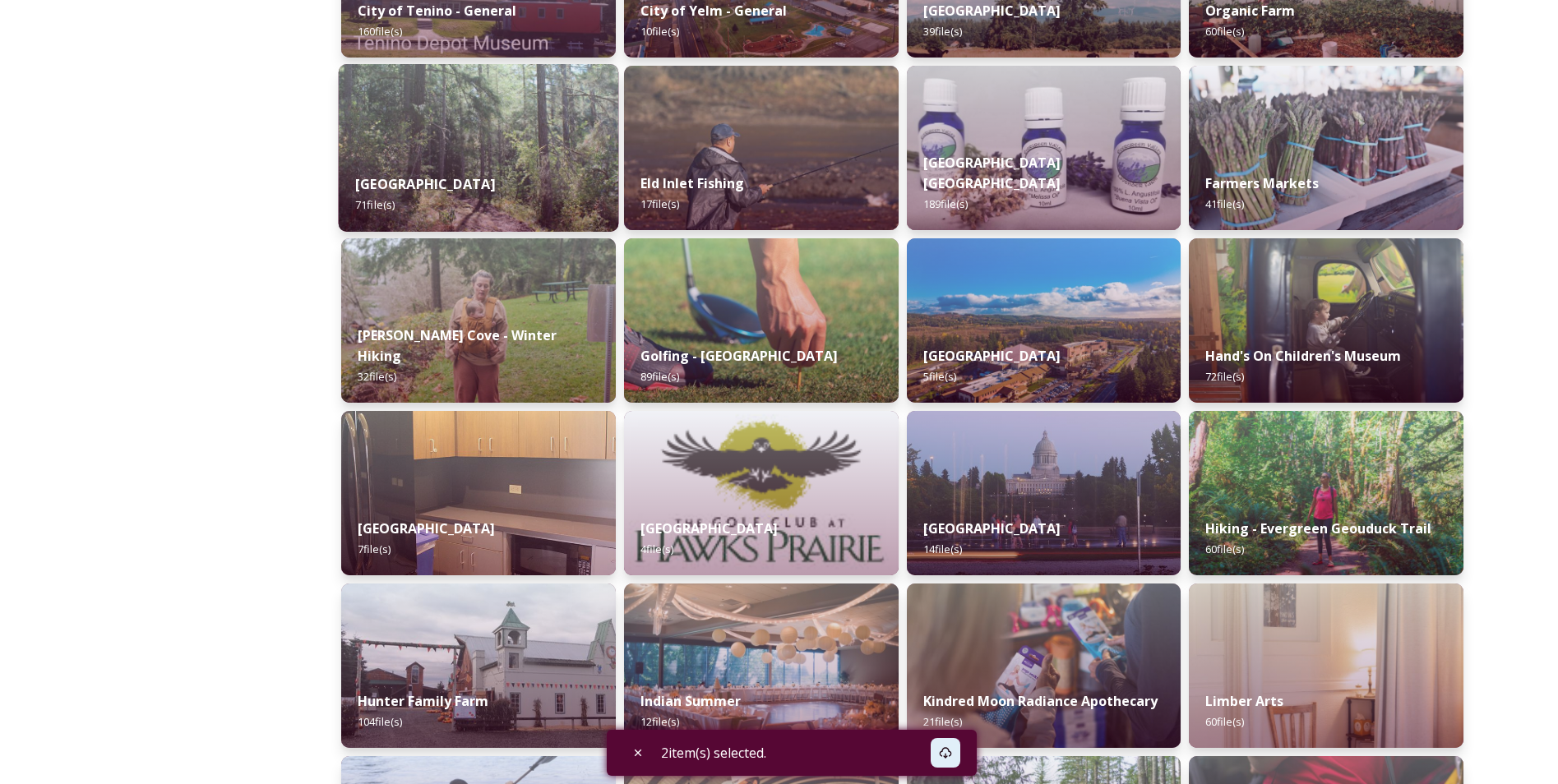
click at [508, 152] on img at bounding box center [479, 148] width 279 height 168
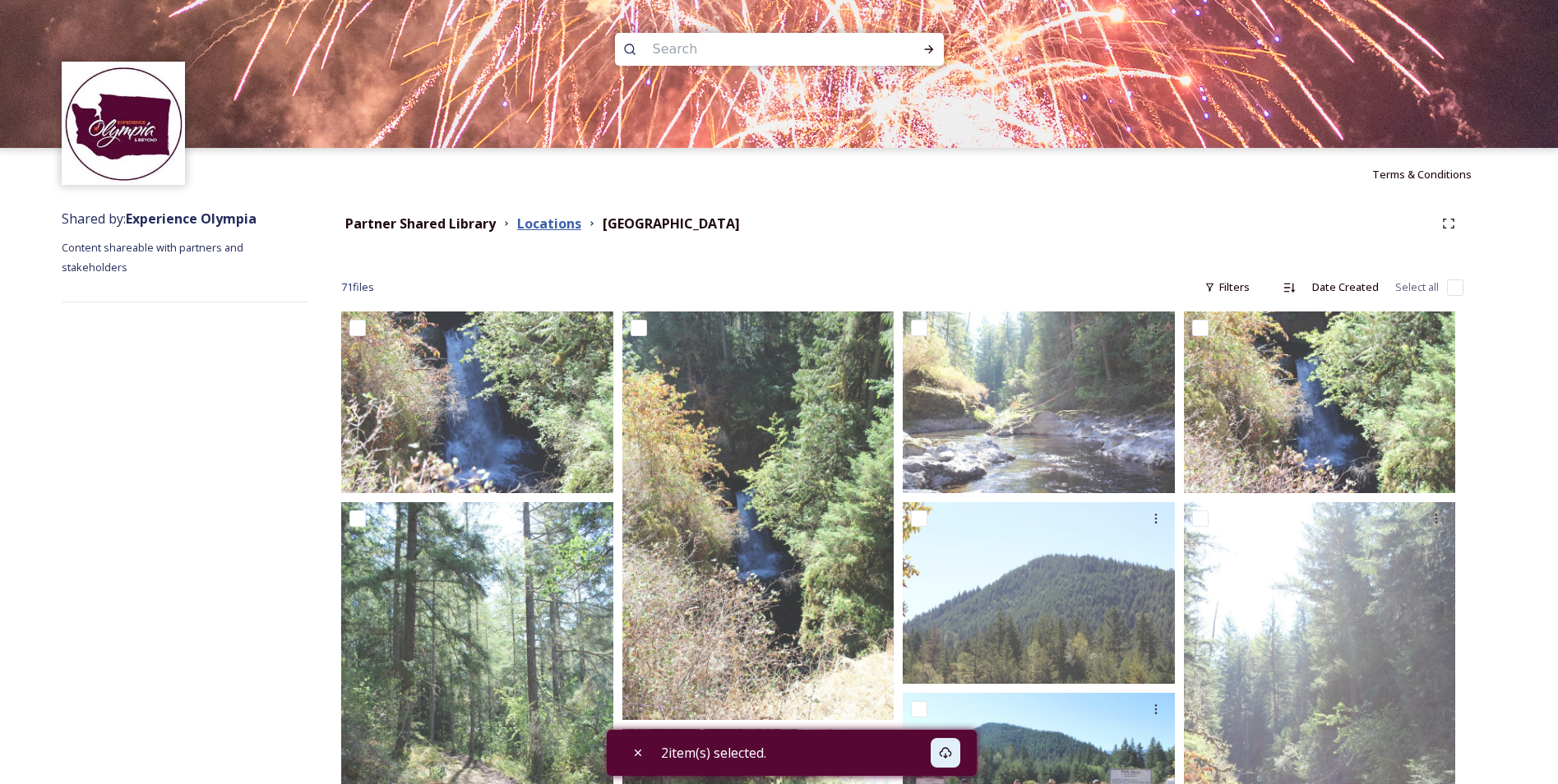
click at [552, 225] on strong "Locations" at bounding box center [549, 224] width 64 height 18
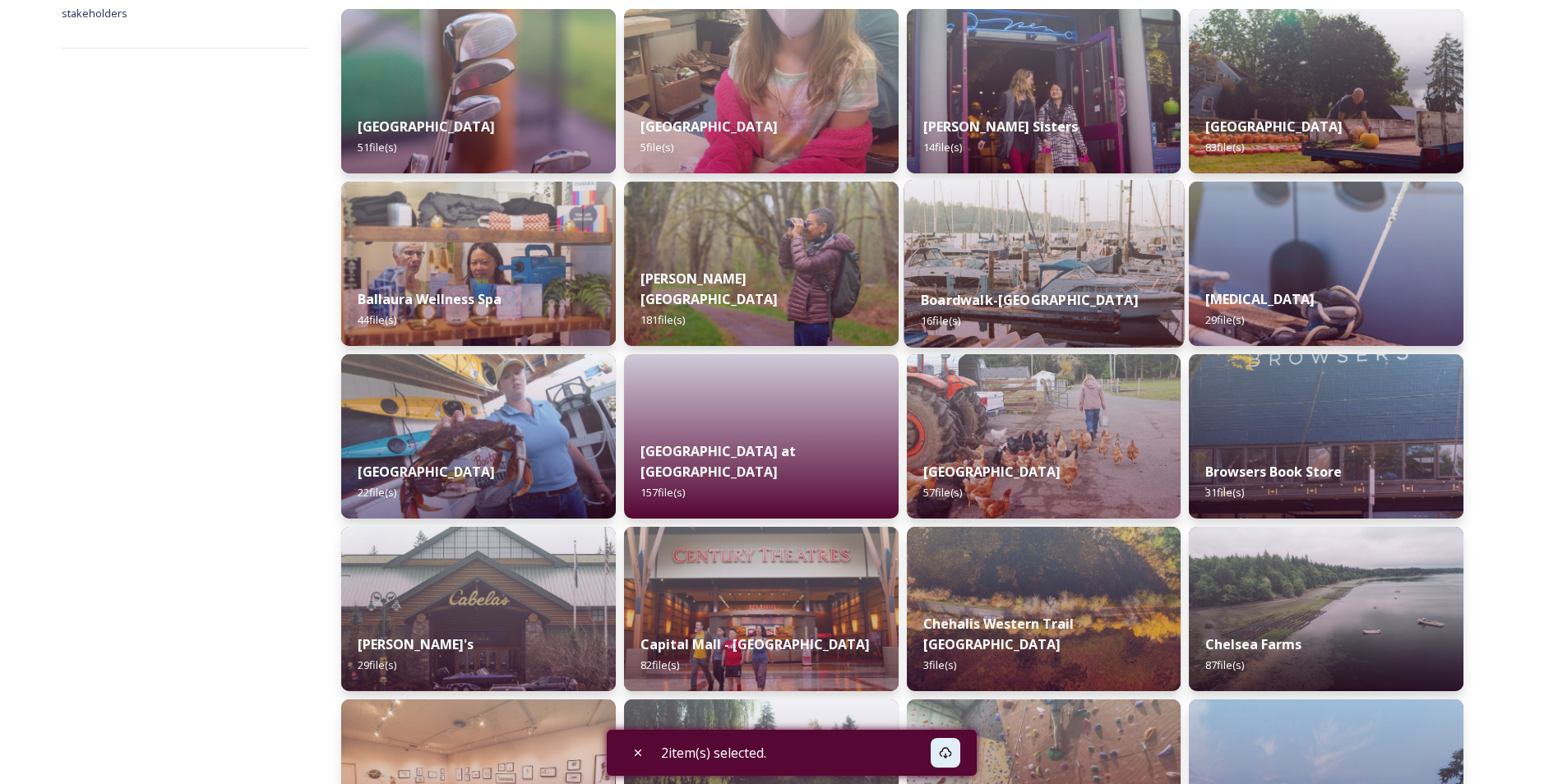
scroll to position [82, 0]
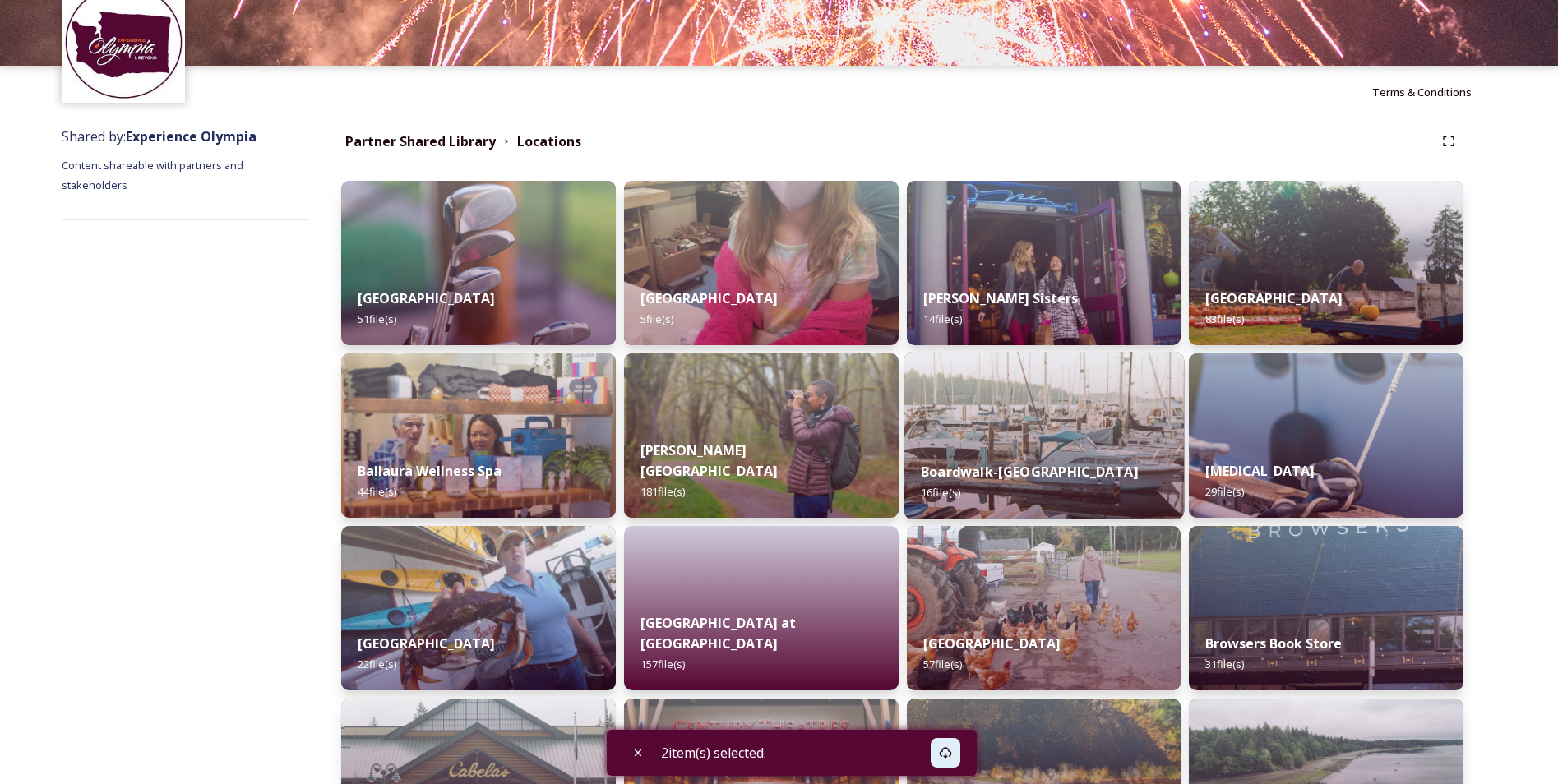
click at [1082, 434] on img at bounding box center [1043, 435] width 279 height 168
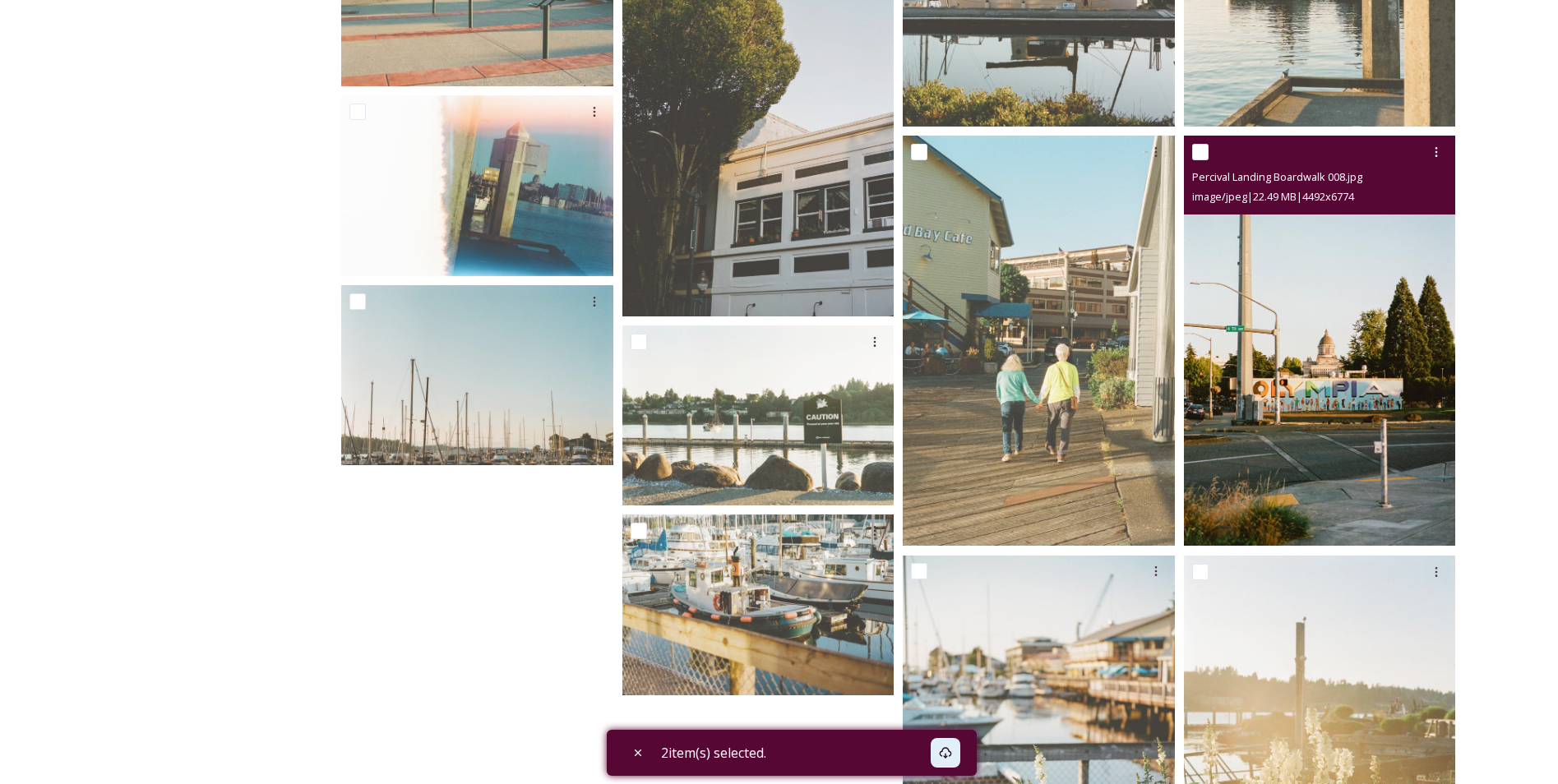
scroll to position [493, 0]
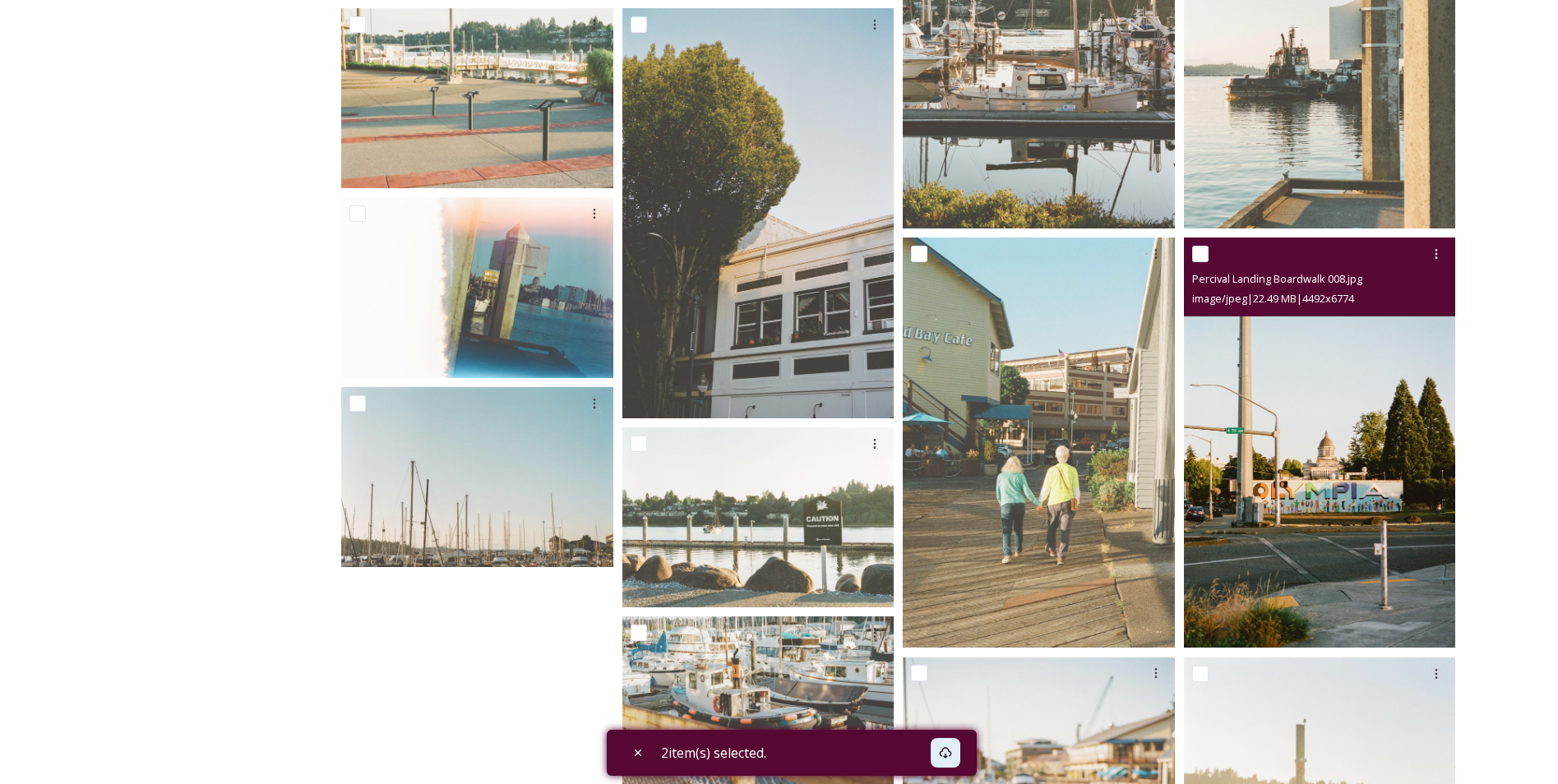
click at [1342, 441] on img at bounding box center [1320, 443] width 272 height 410
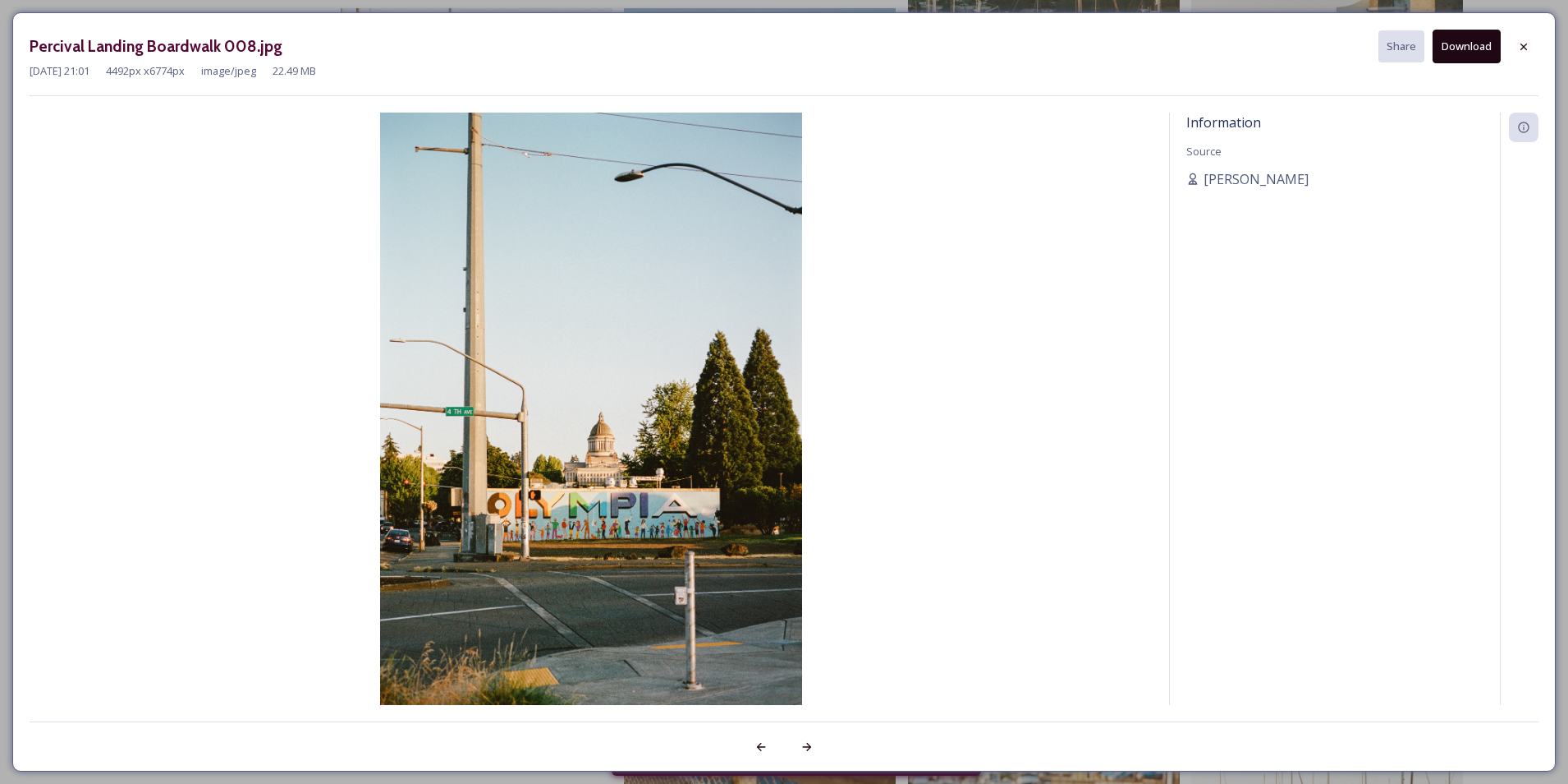
click at [1463, 47] on button "Download" at bounding box center [1467, 46] width 68 height 34
click at [1514, 50] on div at bounding box center [1524, 47] width 29 height 29
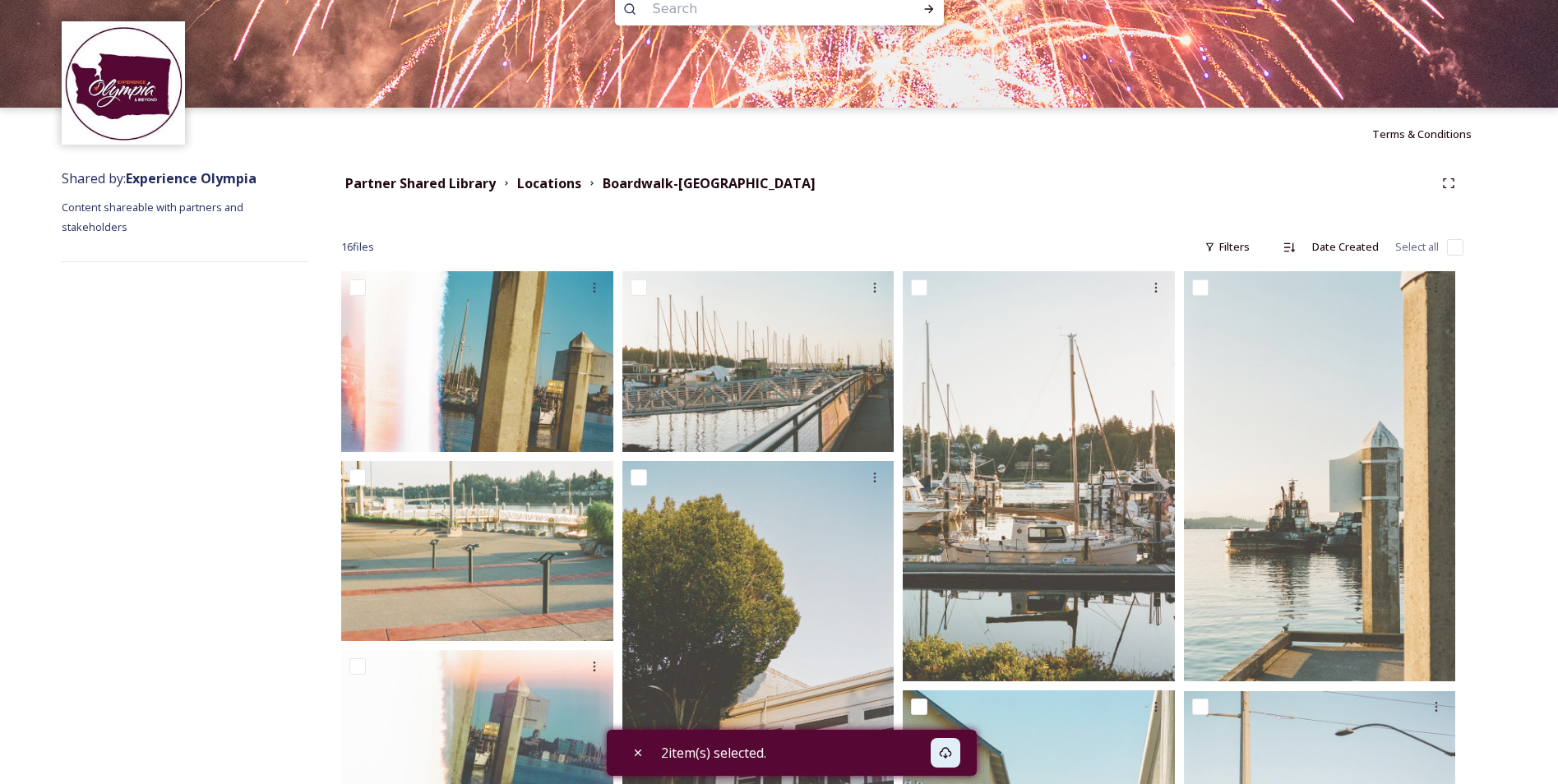
scroll to position [0, 0]
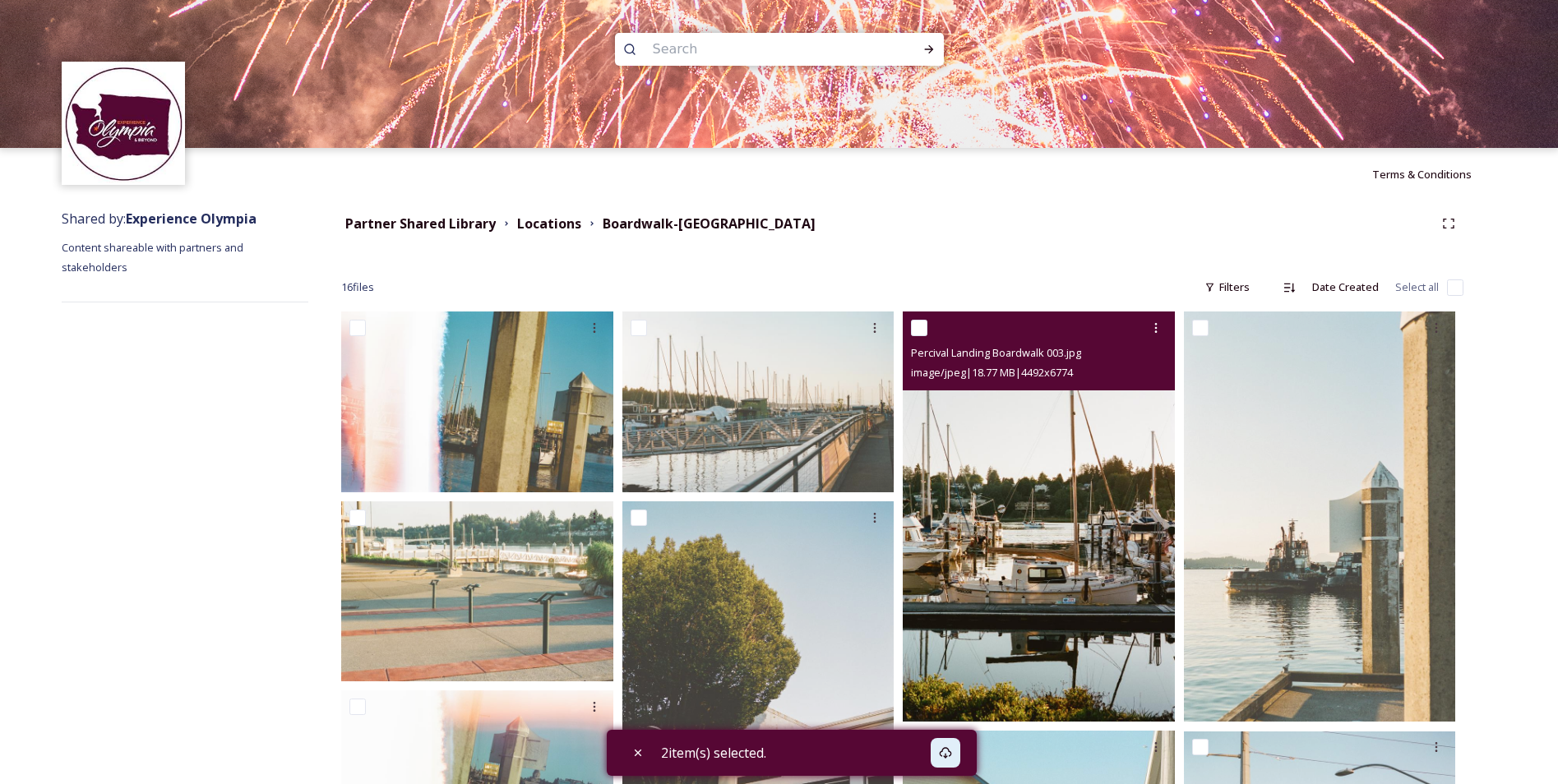
click at [1051, 570] on img at bounding box center [1038, 516] width 272 height 410
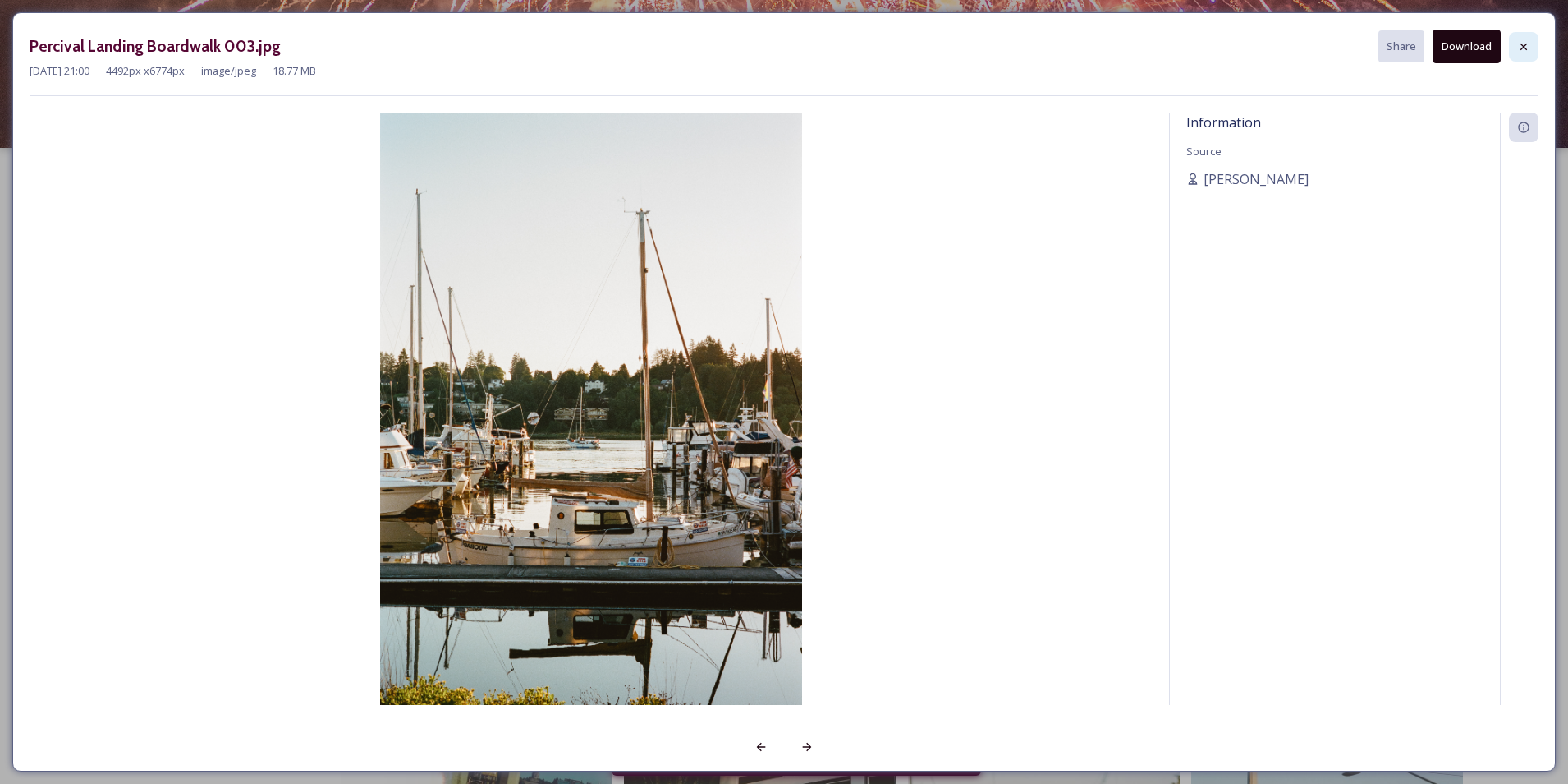
click at [1525, 54] on div at bounding box center [1524, 47] width 29 height 29
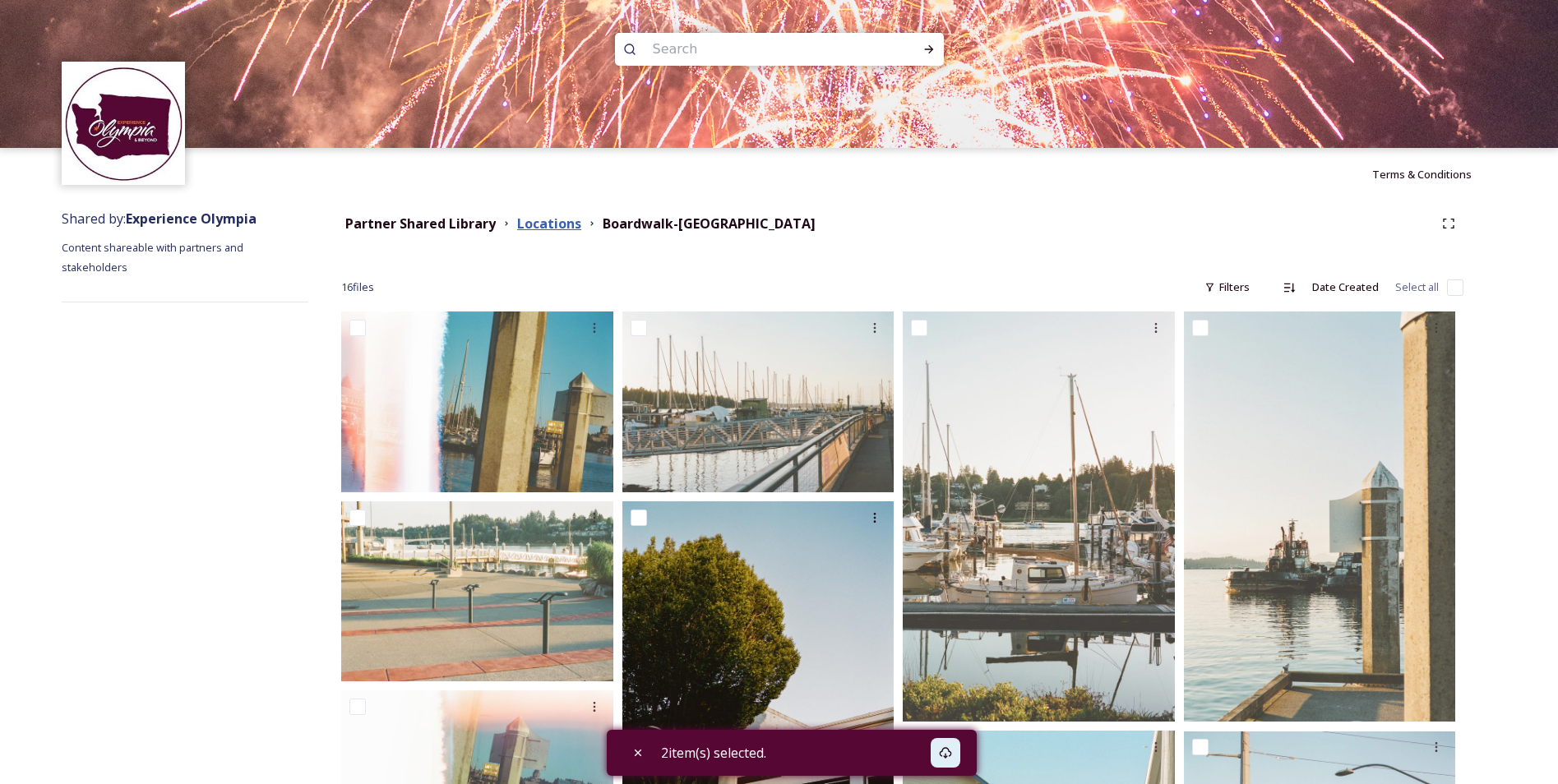
click at [556, 231] on strong "Locations" at bounding box center [549, 224] width 64 height 18
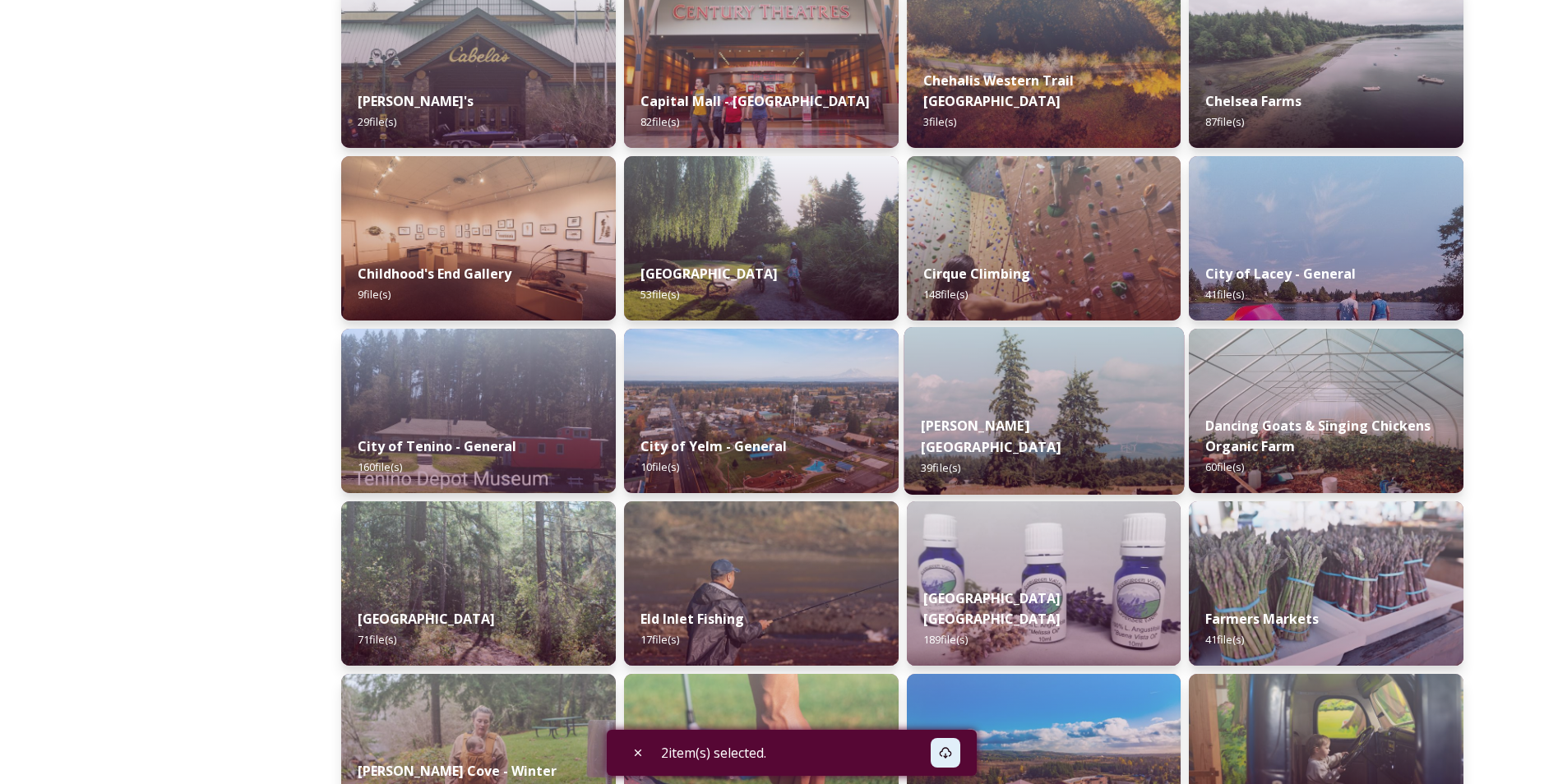
scroll to position [904, 0]
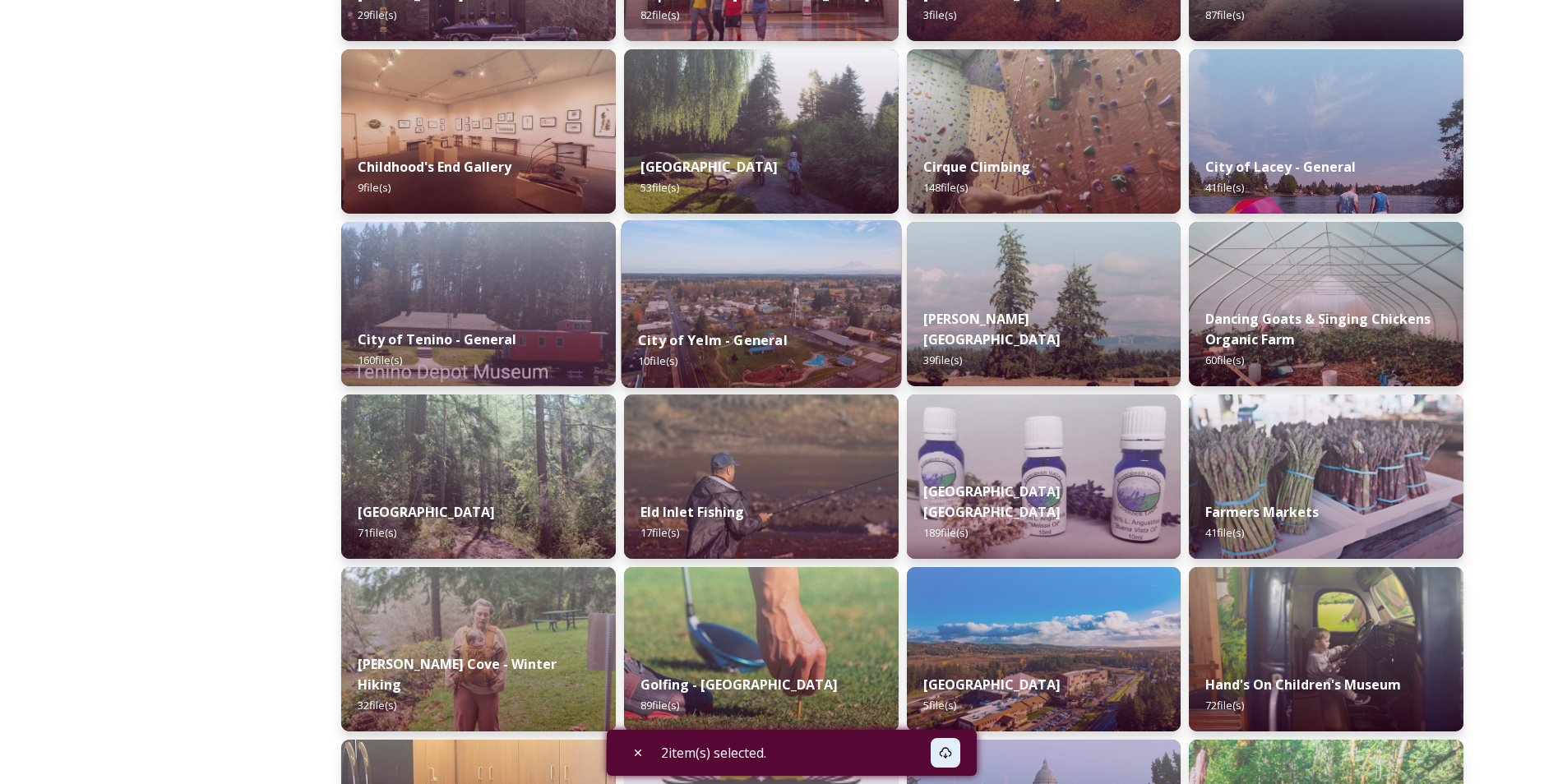
click at [794, 344] on div "City of Yelm - General 10 file(s)" at bounding box center [761, 350] width 279 height 75
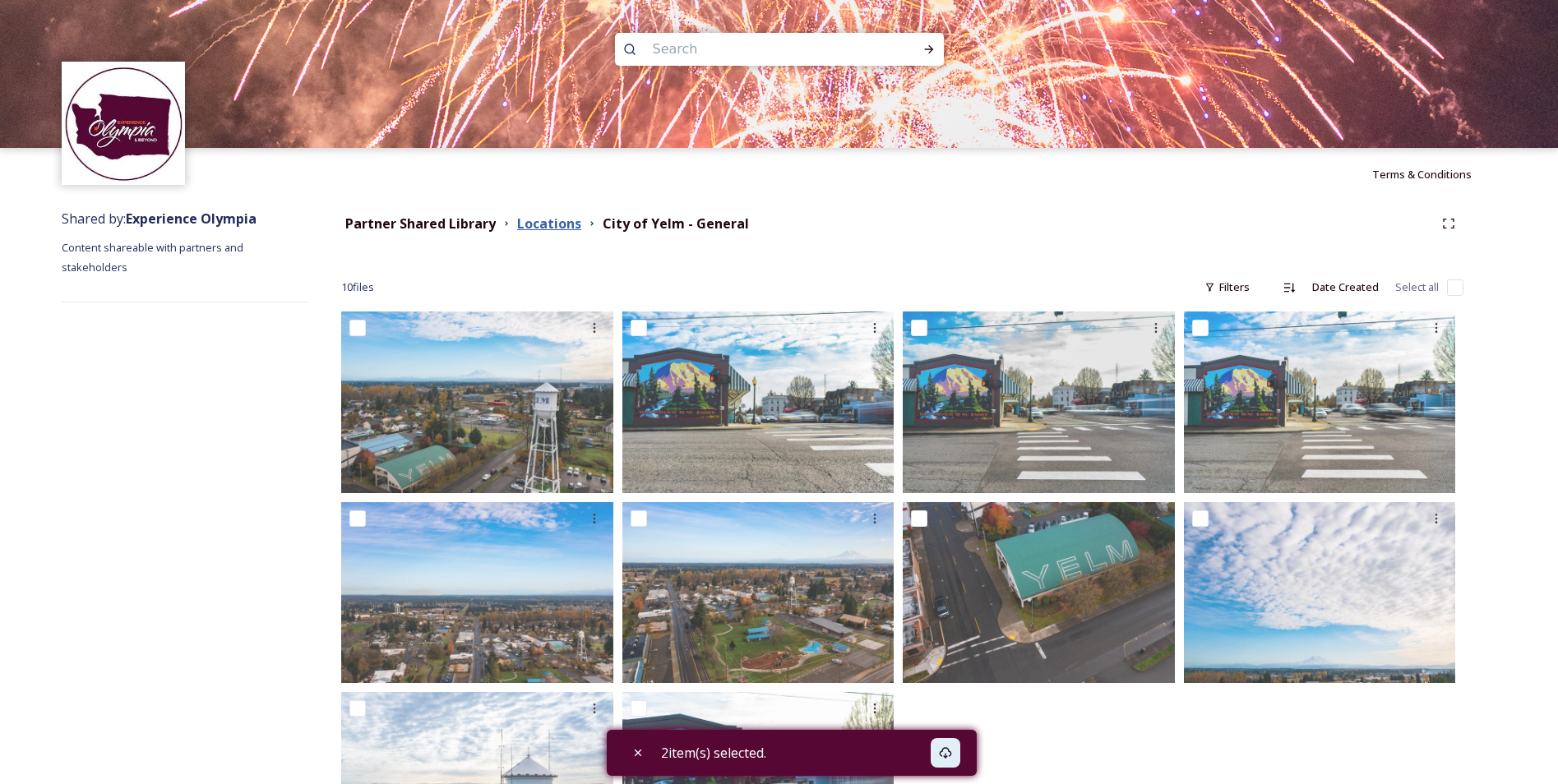
click at [546, 226] on strong "Locations" at bounding box center [549, 224] width 64 height 18
checkbox input "true"
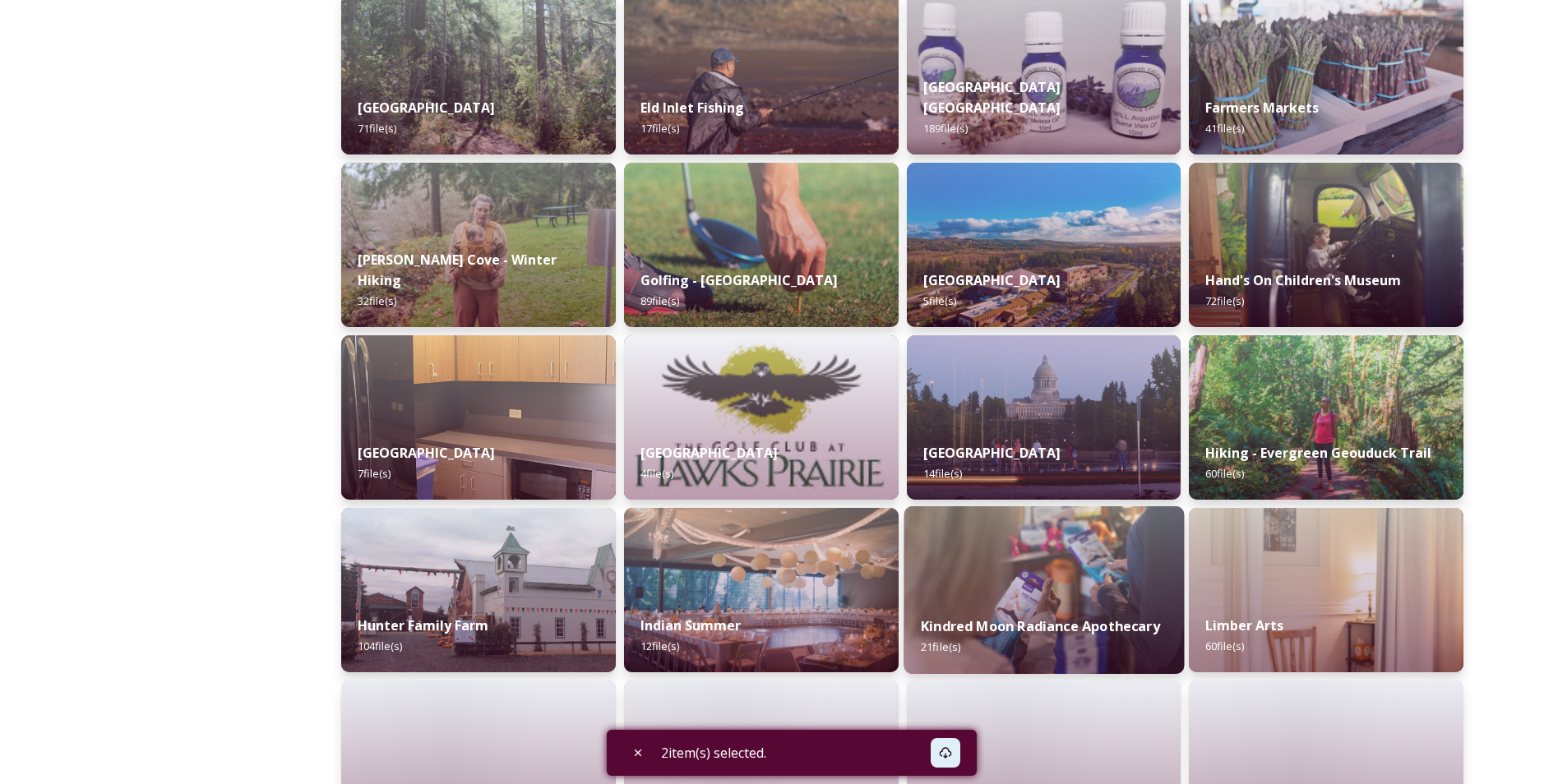
scroll to position [1396, 0]
